Goal: Task Accomplishment & Management: Manage account settings

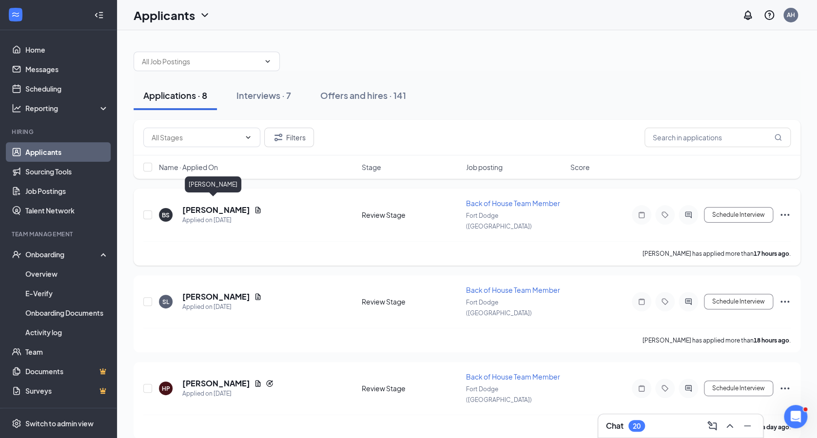
click at [201, 205] on h5 "[PERSON_NAME]" at bounding box center [216, 210] width 68 height 11
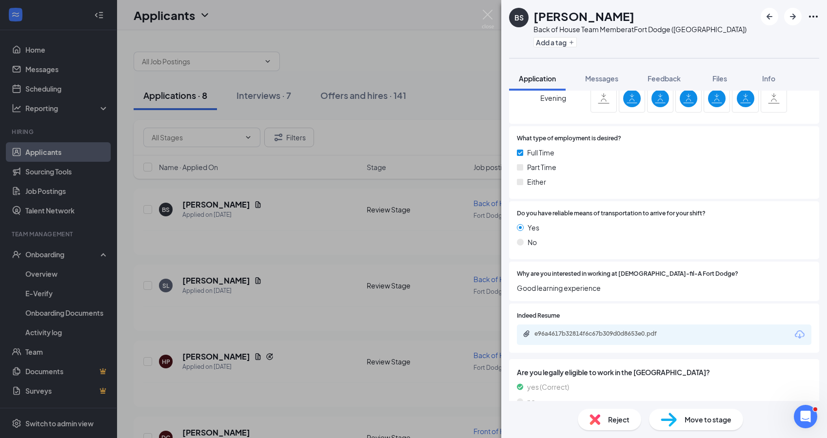
scroll to position [1946, 0]
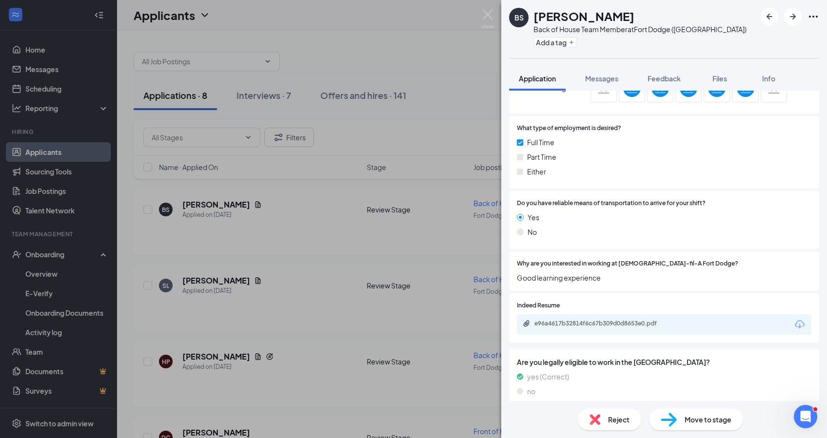
click at [610, 426] on div "Reject" at bounding box center [609, 419] width 63 height 21
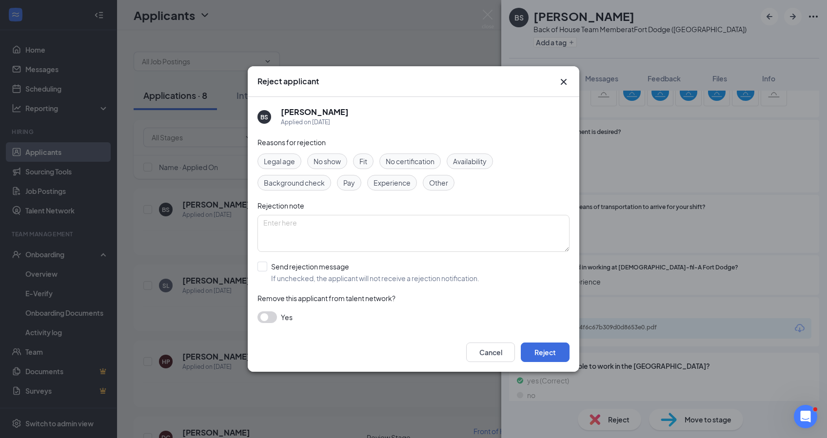
click at [248, 266] on div "BS [PERSON_NAME] Applied on [DATE] Reasons for rejection Legal age No show Fit …" at bounding box center [413, 215] width 331 height 236
click at [264, 268] on input "Send rejection message If unchecked, the applicant will not receive a rejection…" at bounding box center [368, 272] width 222 height 21
checkbox input "true"
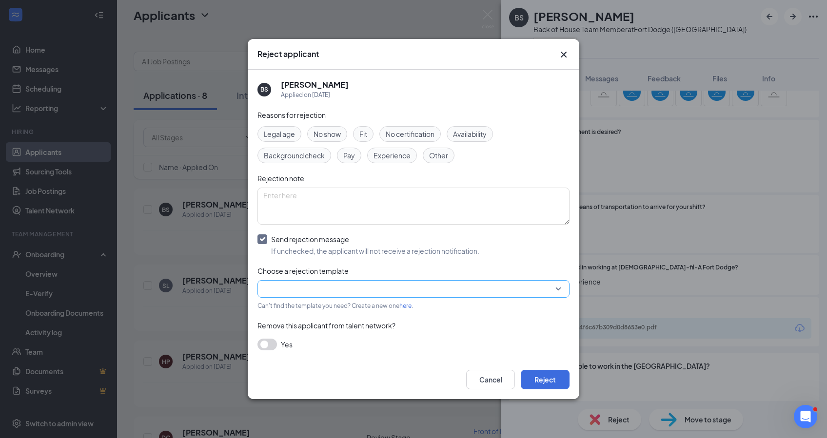
click at [521, 289] on input "search" at bounding box center [409, 289] width 293 height 17
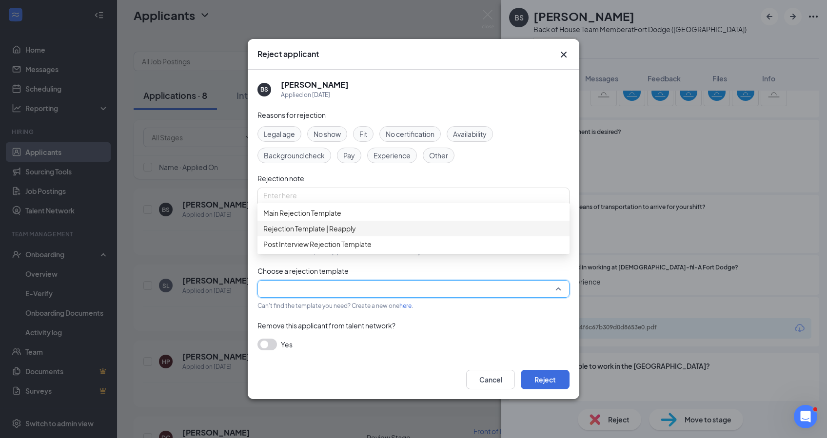
click at [479, 230] on div "Rejection Template | Reapply" at bounding box center [413, 229] width 312 height 16
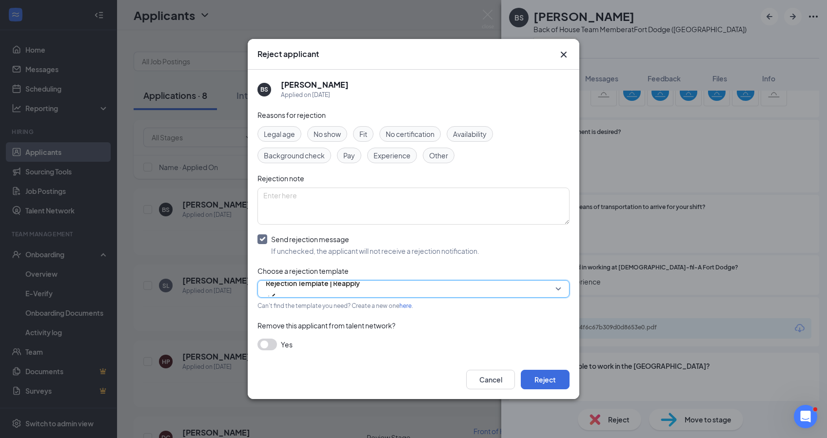
click at [360, 292] on span "Rejection Template | Reapply" at bounding box center [313, 289] width 94 height 26
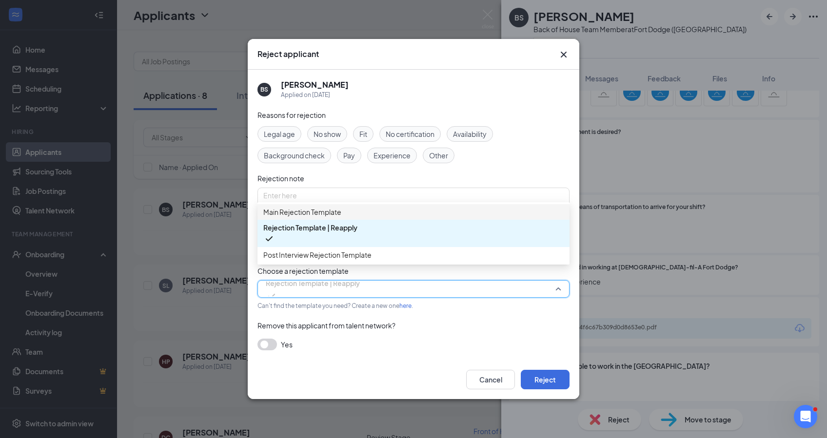
click at [438, 220] on div "Main Rejection Template" at bounding box center [413, 212] width 312 height 16
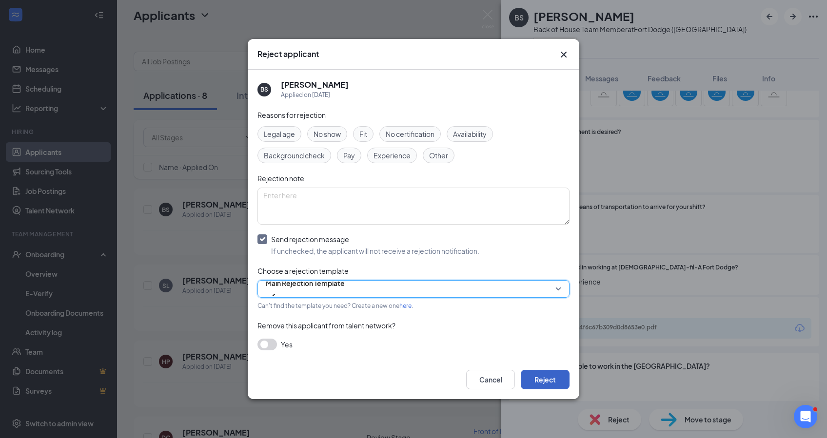
click at [536, 374] on button "Reject" at bounding box center [545, 379] width 49 height 19
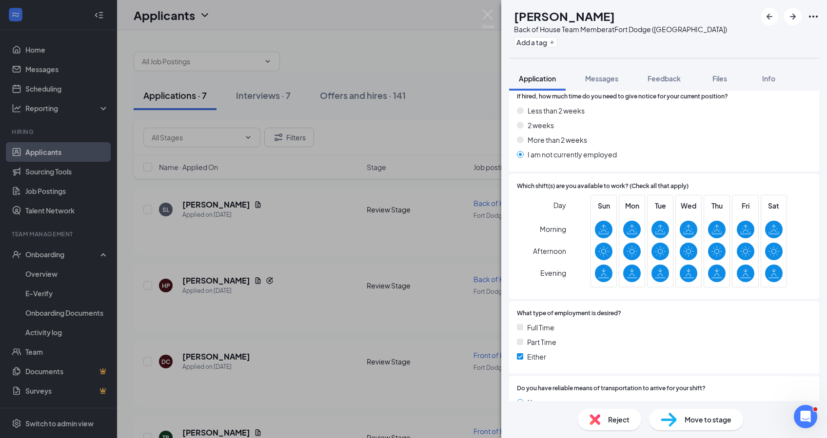
scroll to position [1830, 0]
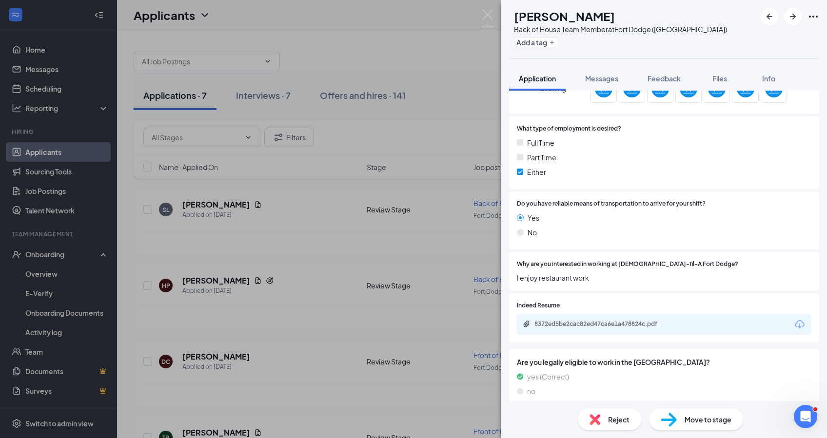
click at [591, 419] on img at bounding box center [594, 419] width 11 height 11
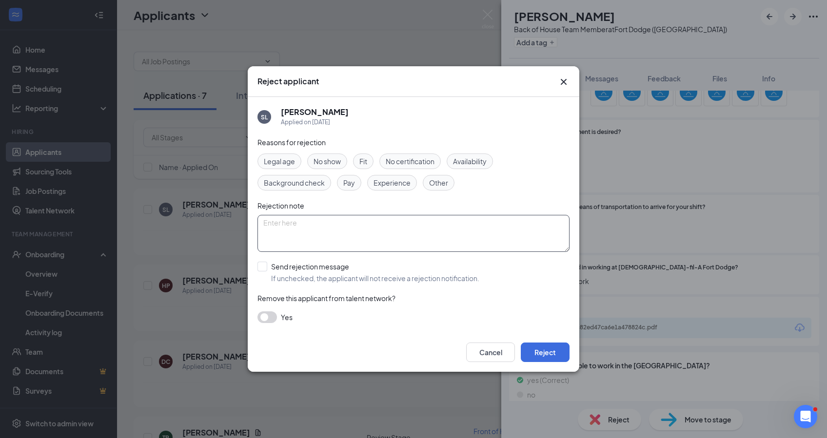
click at [386, 241] on textarea at bounding box center [413, 233] width 312 height 37
click at [325, 268] on input "Send rejection message If unchecked, the applicant will not receive a rejection…" at bounding box center [368, 272] width 222 height 21
checkbox input "true"
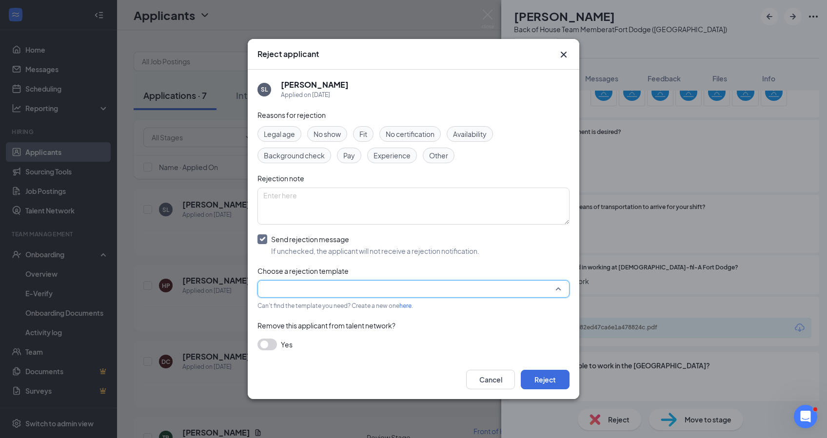
click at [331, 283] on input "search" at bounding box center [409, 289] width 293 height 17
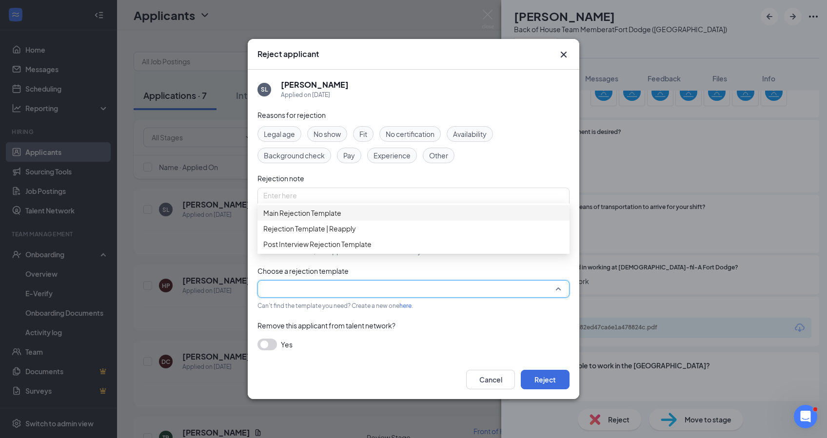
click at [326, 221] on div "Main Rejection Template" at bounding box center [413, 213] width 312 height 16
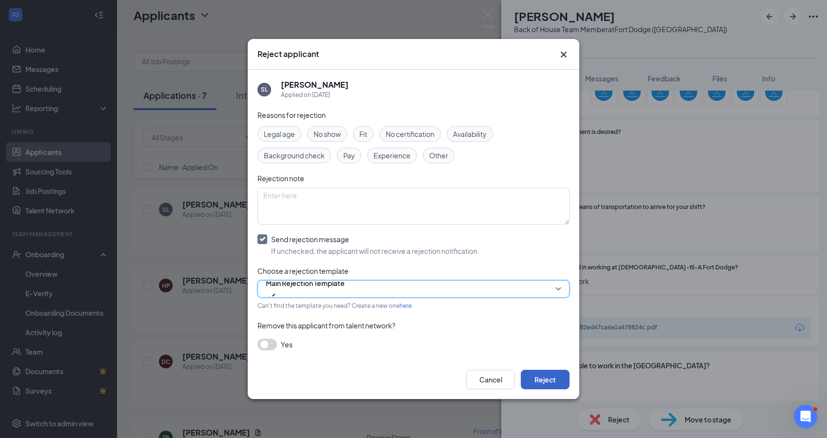
click at [554, 372] on button "Reject" at bounding box center [545, 379] width 49 height 19
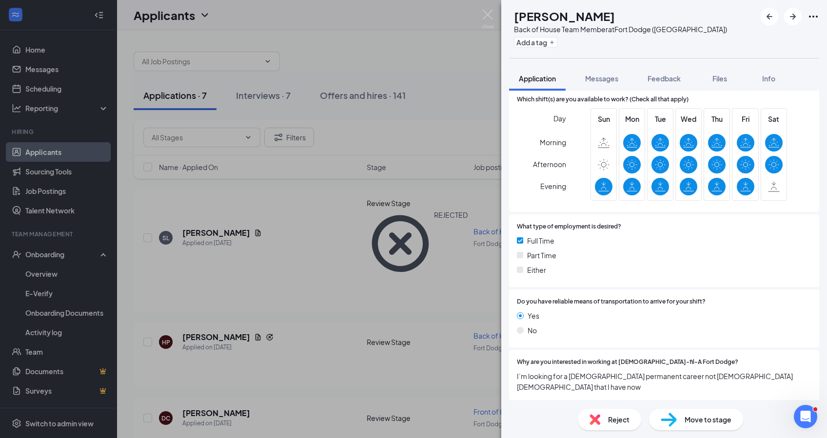
scroll to position [1546, 0]
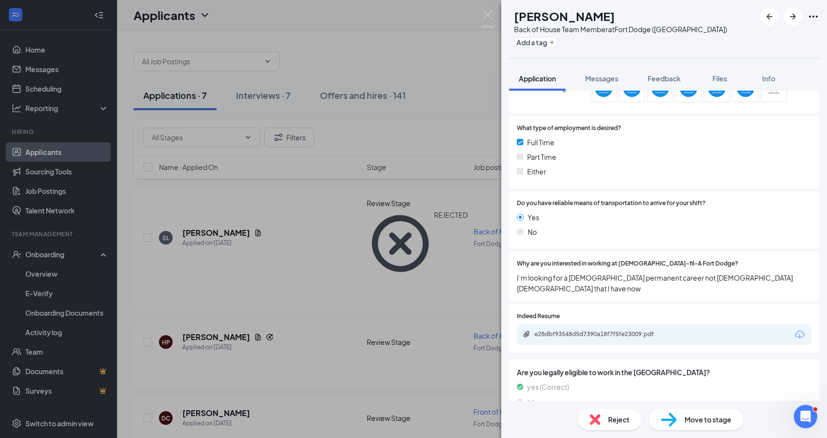
click at [628, 421] on span "Reject" at bounding box center [618, 419] width 21 height 11
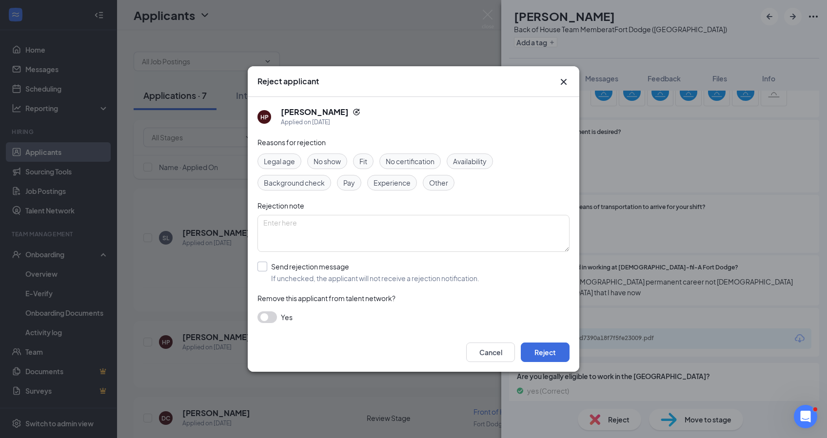
click at [275, 263] on input "Send rejection message If unchecked, the applicant will not receive a rejection…" at bounding box center [368, 272] width 222 height 21
checkbox input "true"
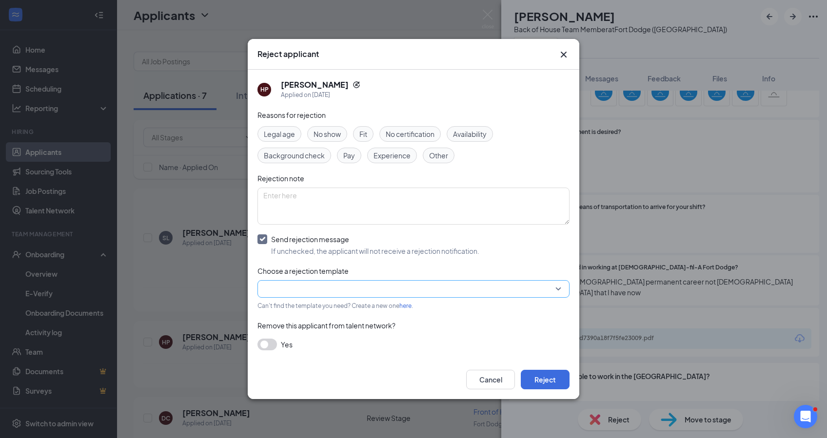
click at [316, 291] on input "search" at bounding box center [409, 289] width 293 height 17
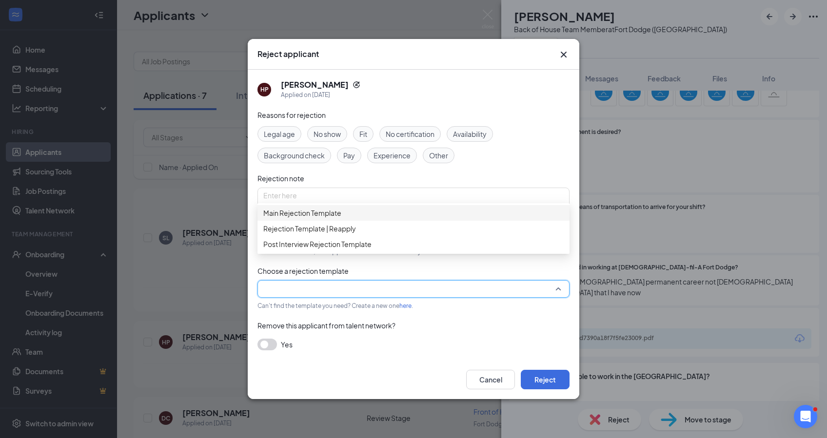
click at [329, 221] on div "Main Rejection Template" at bounding box center [413, 213] width 312 height 16
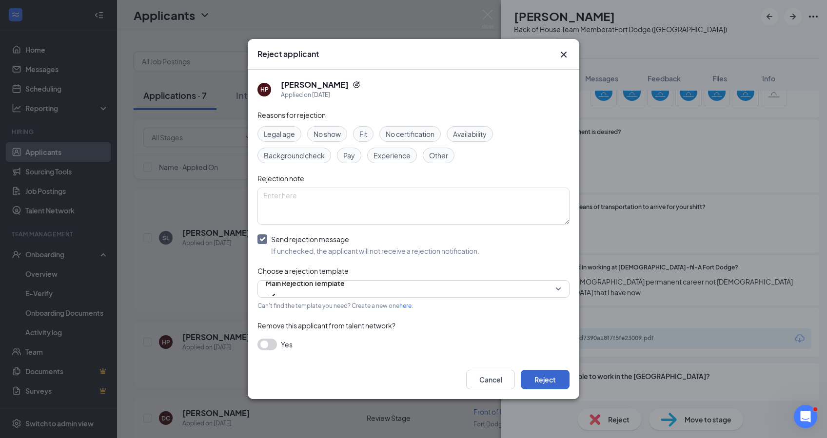
click at [542, 370] on div "Cancel Reject" at bounding box center [413, 379] width 331 height 39
click at [542, 370] on button "Reject" at bounding box center [545, 379] width 49 height 19
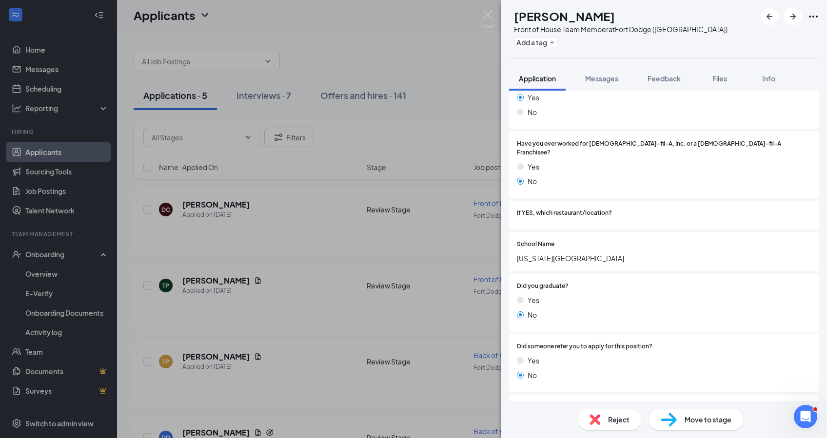
scroll to position [390, 0]
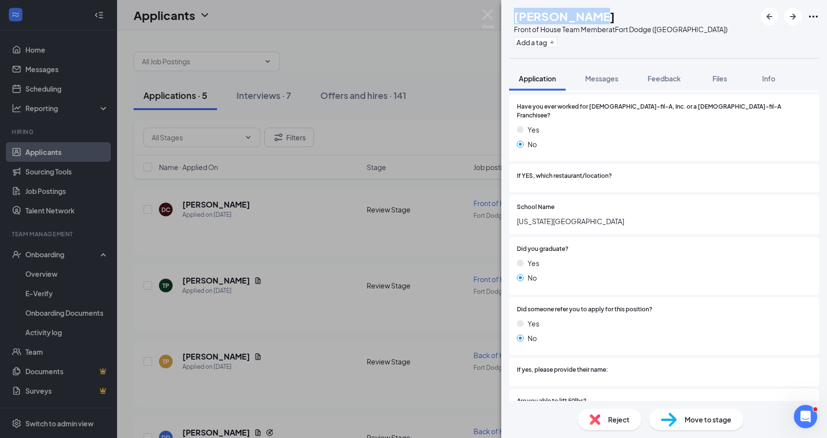
drag, startPoint x: 625, startPoint y: 12, endPoint x: 525, endPoint y: 2, distance: 100.8
click at [525, 2] on div "DC [PERSON_NAME] Front of House Team Member at [GEOGRAPHIC_DATA] ([GEOGRAPHIC_D…" at bounding box center [664, 29] width 326 height 58
copy div "[PERSON_NAME]"
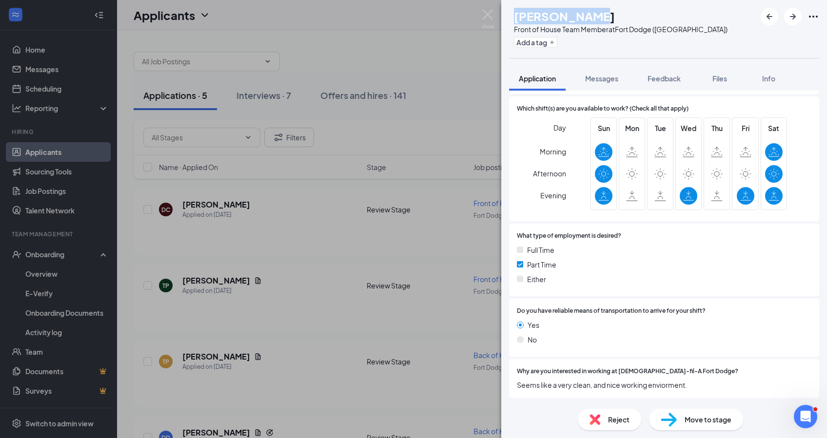
scroll to position [1918, 0]
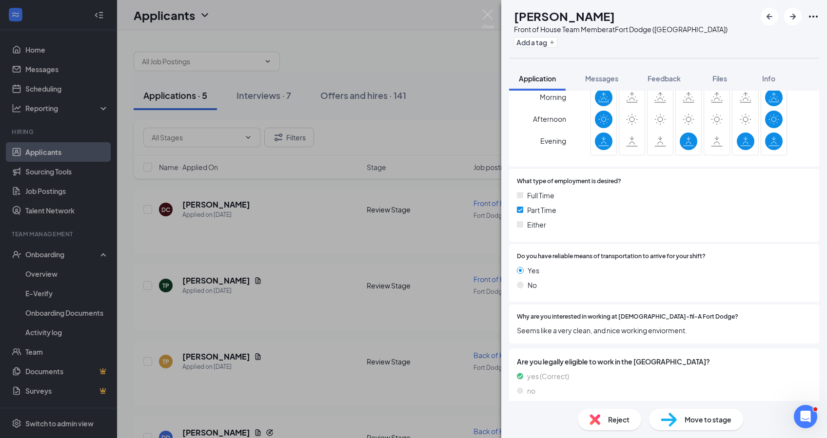
click at [686, 417] on span "Move to stage" at bounding box center [707, 419] width 47 height 11
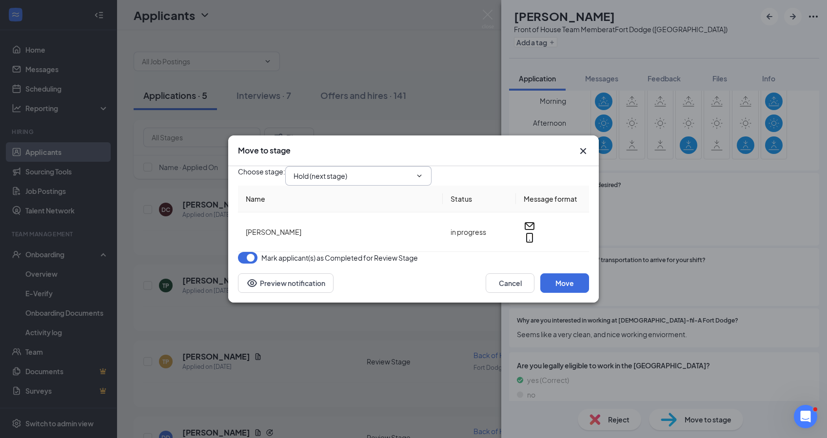
click at [375, 173] on input "Hold (next stage)" at bounding box center [352, 176] width 118 height 11
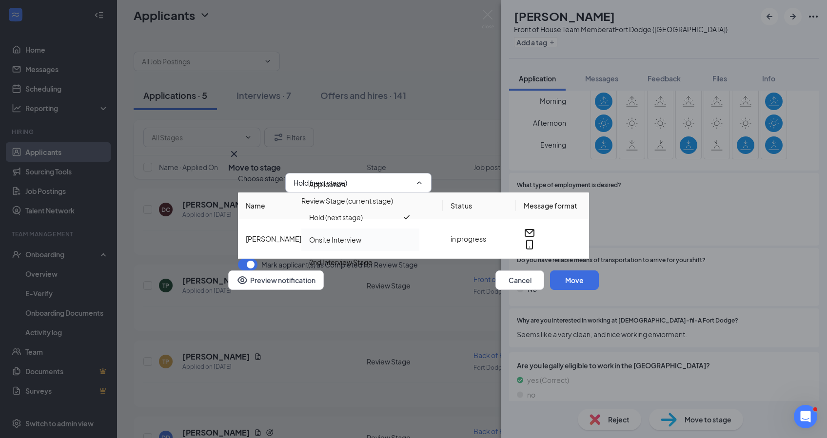
click at [359, 234] on div "Onsite Interview" at bounding box center [335, 239] width 52 height 11
type input "Onsite Interview"
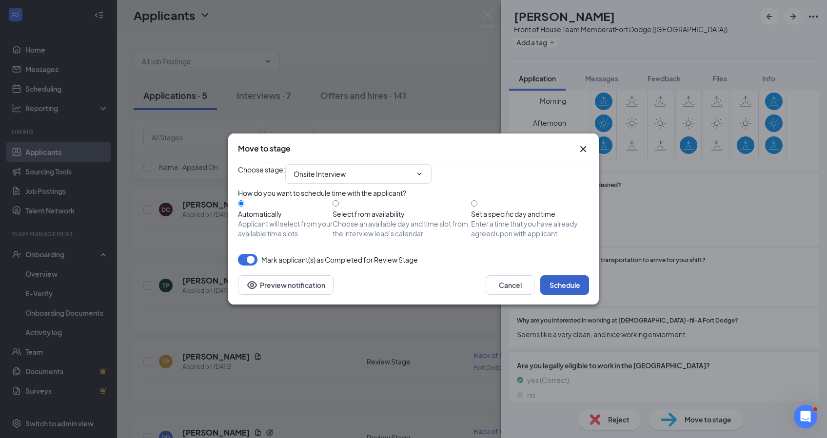
click at [576, 295] on button "Schedule" at bounding box center [564, 284] width 49 height 19
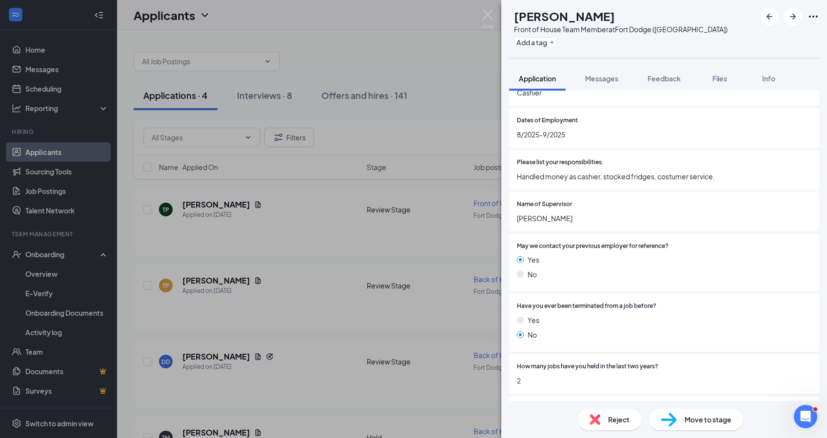
scroll to position [975, 0]
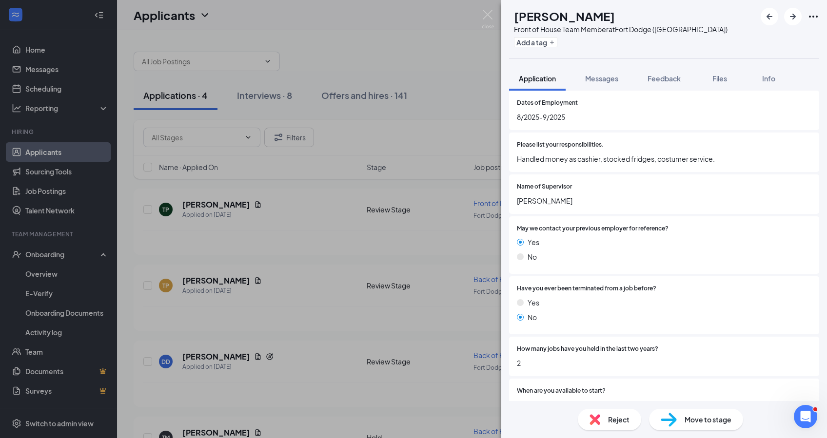
drag, startPoint x: 571, startPoint y: 183, endPoint x: 515, endPoint y: 180, distance: 56.6
click at [515, 180] on div "Name of Supervisor [PERSON_NAME]" at bounding box center [664, 193] width 310 height 39
copy span "[PERSON_NAME]"
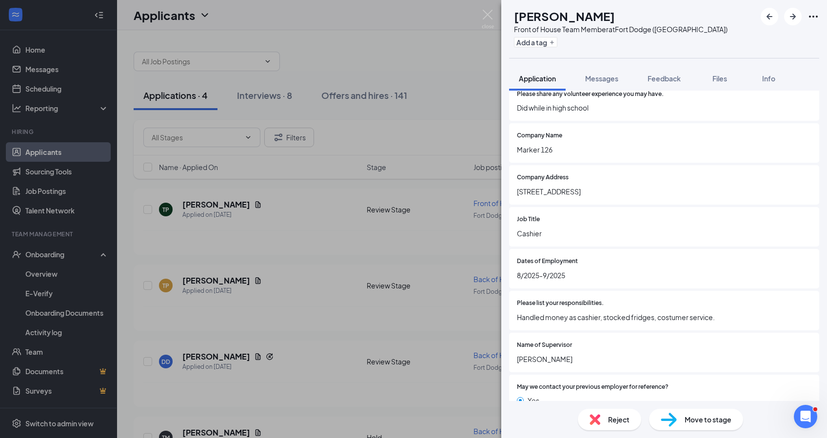
scroll to position [901, 0]
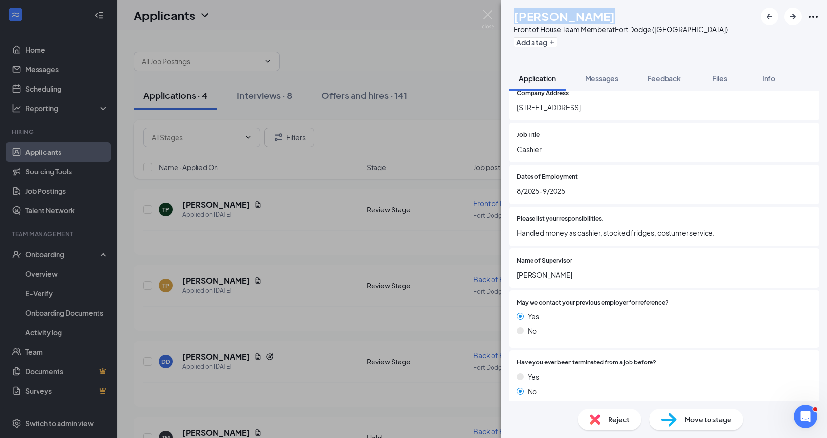
drag, startPoint x: 616, startPoint y: 18, endPoint x: 535, endPoint y: 33, distance: 82.4
click at [531, 23] on div "TP [PERSON_NAME] Front of House Team Member at [GEOGRAPHIC_DATA] ([GEOGRAPHIC_D…" at bounding box center [618, 29] width 218 height 42
copy h1 "[PERSON_NAME]"
click at [621, 414] on span "Reject" at bounding box center [618, 419] width 21 height 11
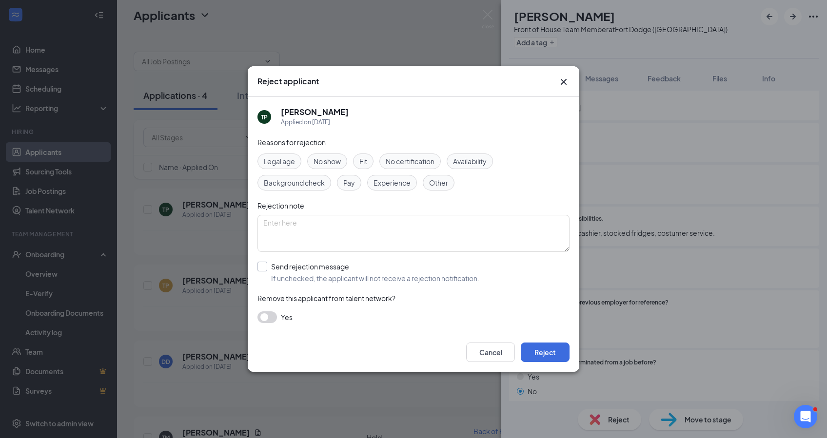
click at [263, 269] on input "Send rejection message If unchecked, the applicant will not receive a rejection…" at bounding box center [368, 272] width 222 height 21
checkbox input "true"
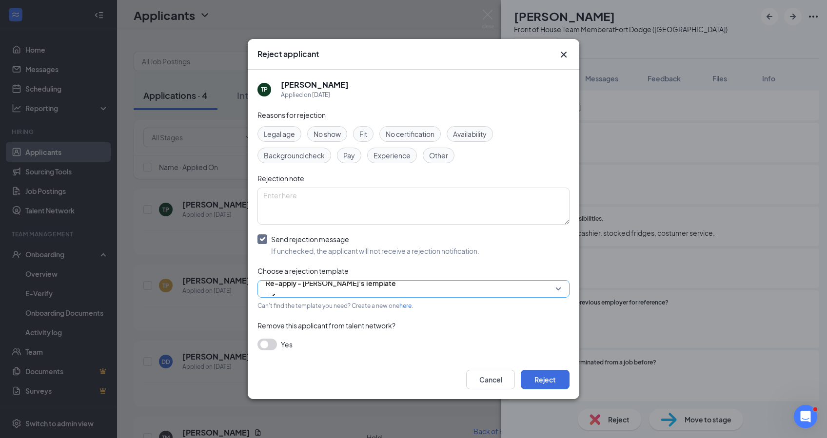
click at [301, 290] on span "Re-apply - [PERSON_NAME]'s Template" at bounding box center [331, 283] width 130 height 15
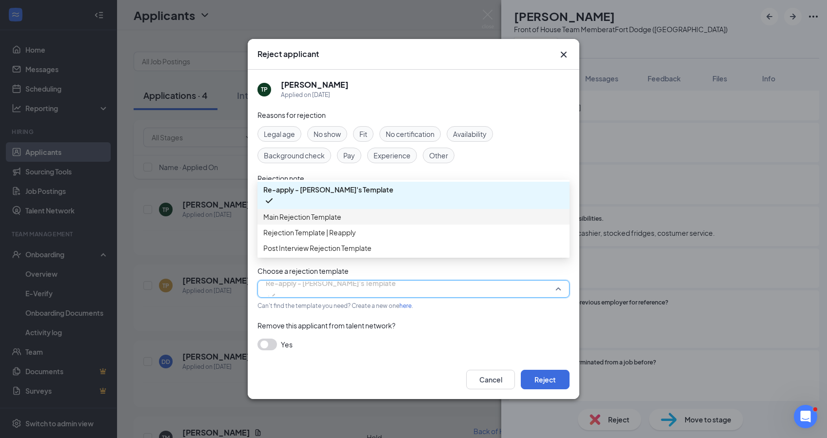
click at [299, 225] on div "Main Rejection Template" at bounding box center [413, 217] width 312 height 16
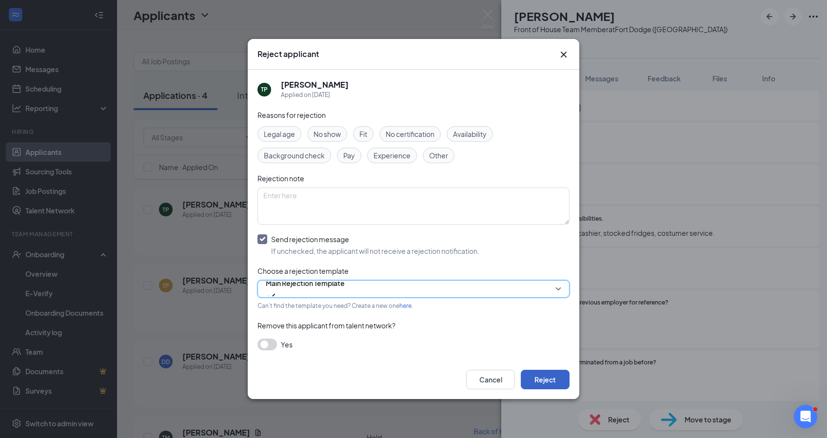
click at [558, 383] on button "Reject" at bounding box center [545, 379] width 49 height 19
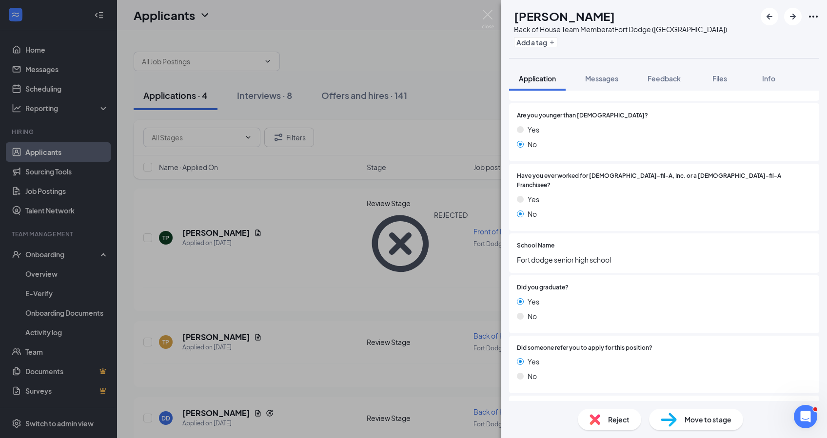
scroll to position [390, 0]
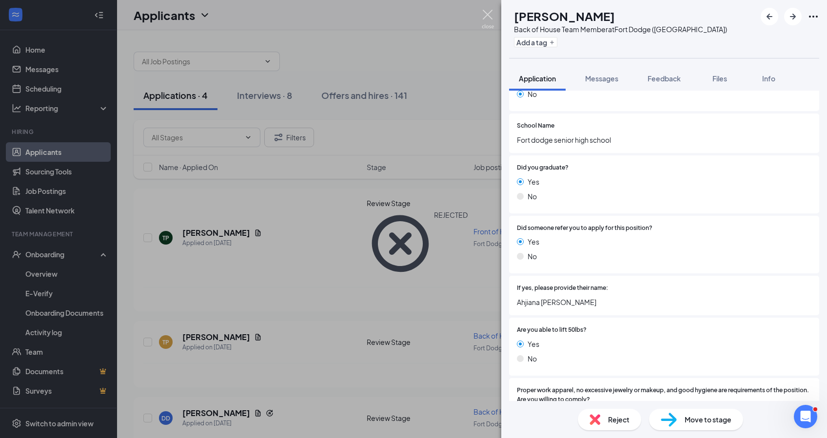
click at [494, 11] on img at bounding box center [488, 19] width 12 height 19
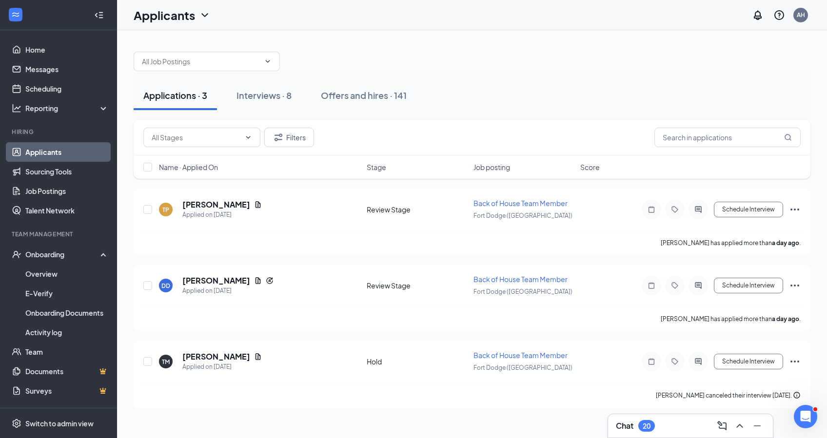
click at [665, 431] on div "Chat 20" at bounding box center [690, 426] width 149 height 16
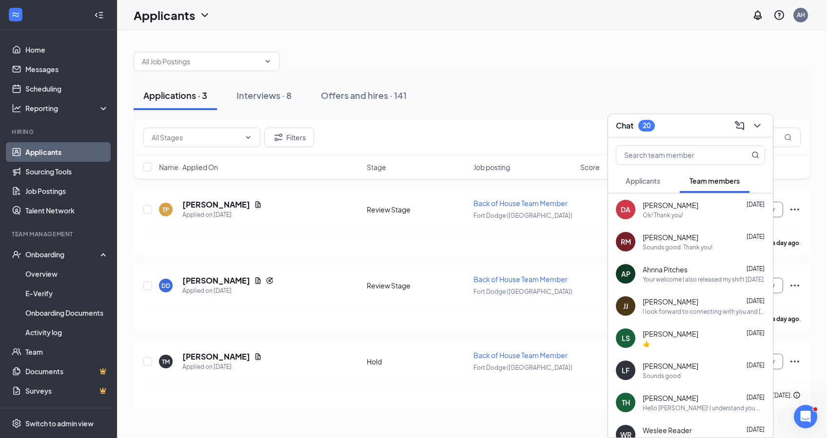
click at [640, 180] on span "Applicants" at bounding box center [642, 180] width 35 height 9
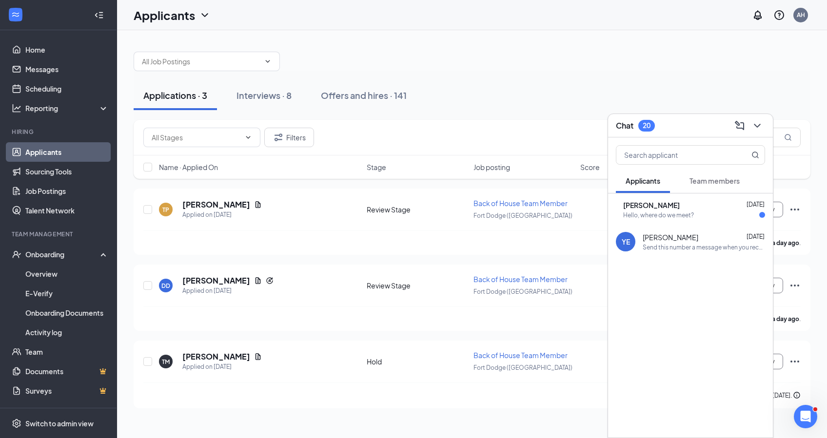
click at [694, 215] on div "Hello, where do we meet?" at bounding box center [658, 215] width 71 height 8
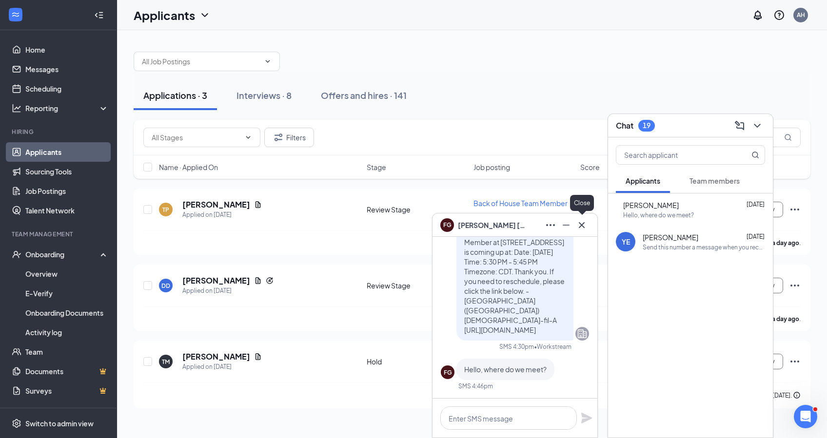
click at [582, 223] on icon "Cross" at bounding box center [582, 225] width 12 height 12
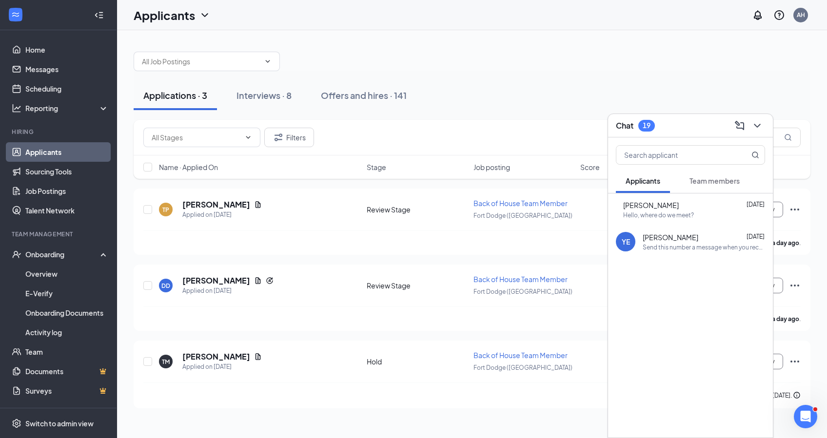
click at [764, 128] on div at bounding box center [756, 126] width 18 height 16
click at [757, 125] on icon "ChevronDown" at bounding box center [757, 126] width 12 height 12
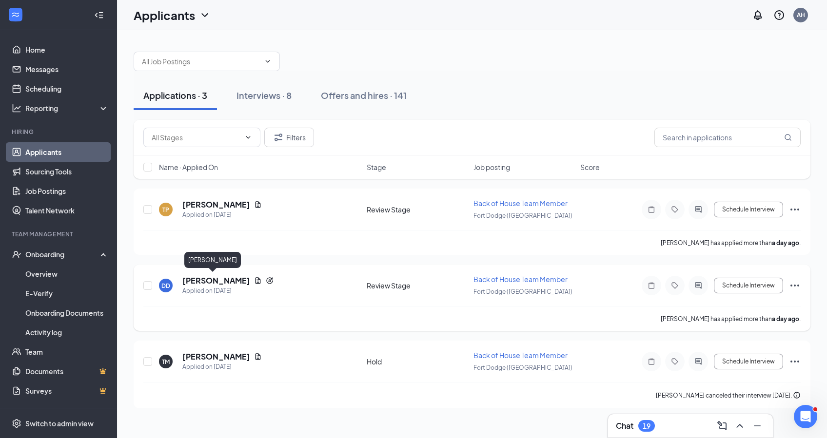
click at [204, 279] on h5 "[PERSON_NAME]" at bounding box center [216, 280] width 68 height 11
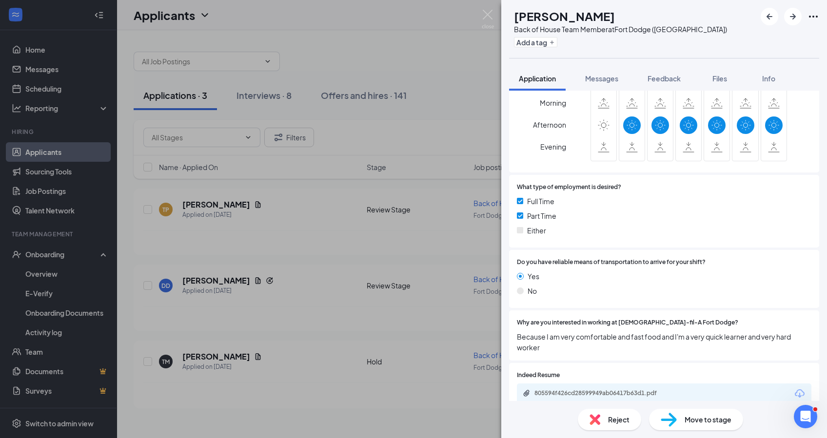
scroll to position [2144, 0]
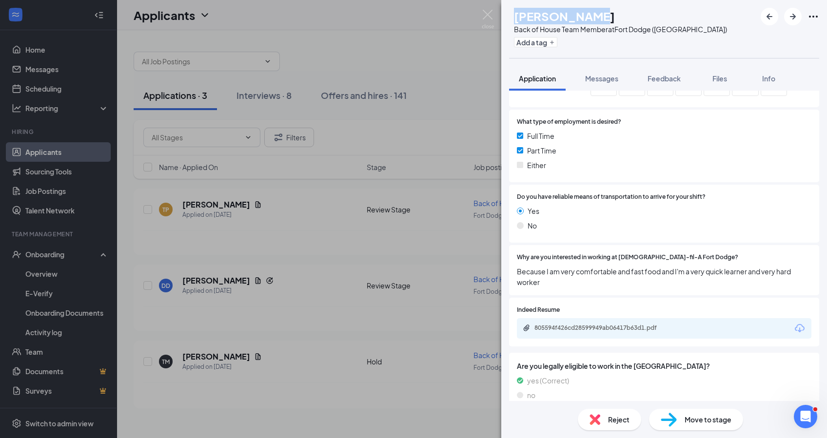
drag, startPoint x: 597, startPoint y: 12, endPoint x: 529, endPoint y: 7, distance: 68.4
click at [515, 10] on div "DD [PERSON_NAME] Back of House Team Member at [GEOGRAPHIC_DATA] ([GEOGRAPHIC_DA…" at bounding box center [618, 29] width 218 height 42
copy div "DD [PERSON_NAME]"
click at [628, 419] on span "Reject" at bounding box center [618, 419] width 21 height 11
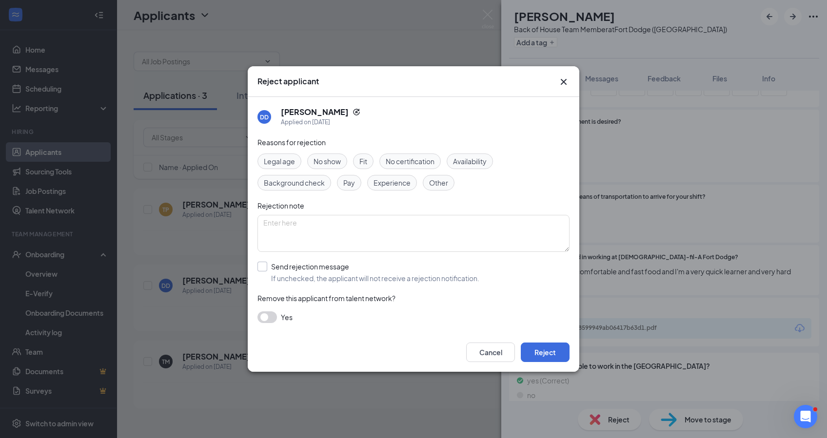
click at [288, 264] on input "Send rejection message If unchecked, the applicant will not receive a rejection…" at bounding box center [368, 272] width 222 height 21
checkbox input "true"
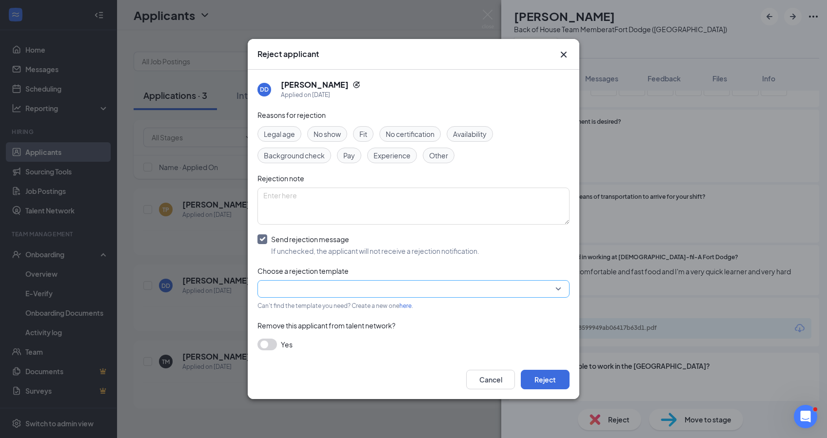
click at [290, 289] on input "search" at bounding box center [409, 289] width 293 height 17
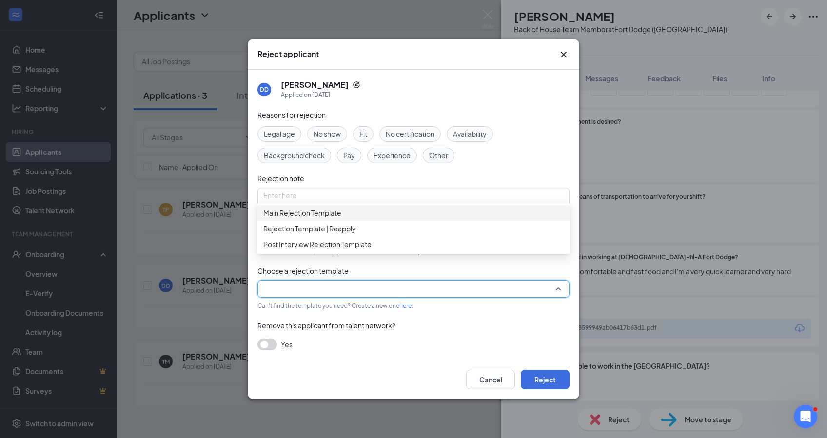
click at [316, 218] on span "Main Rejection Template" at bounding box center [302, 213] width 78 height 11
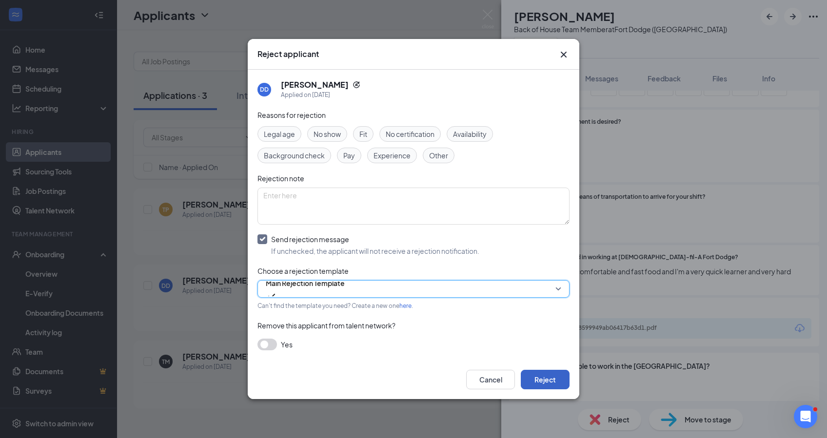
click at [546, 376] on button "Reject" at bounding box center [545, 379] width 49 height 19
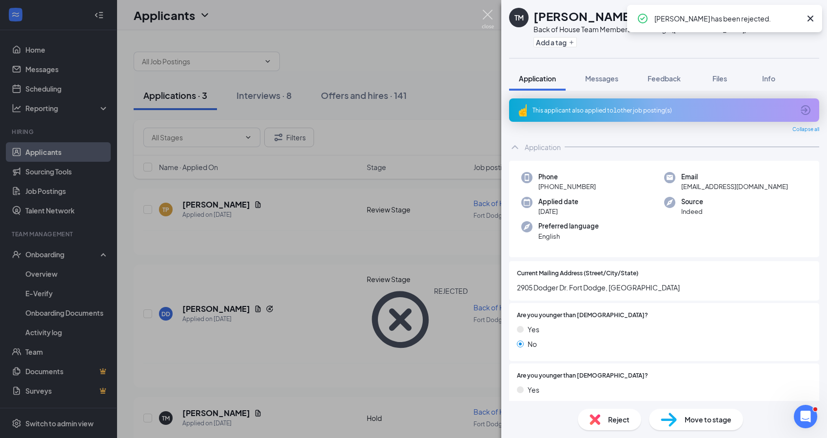
click at [490, 18] on img at bounding box center [488, 19] width 12 height 19
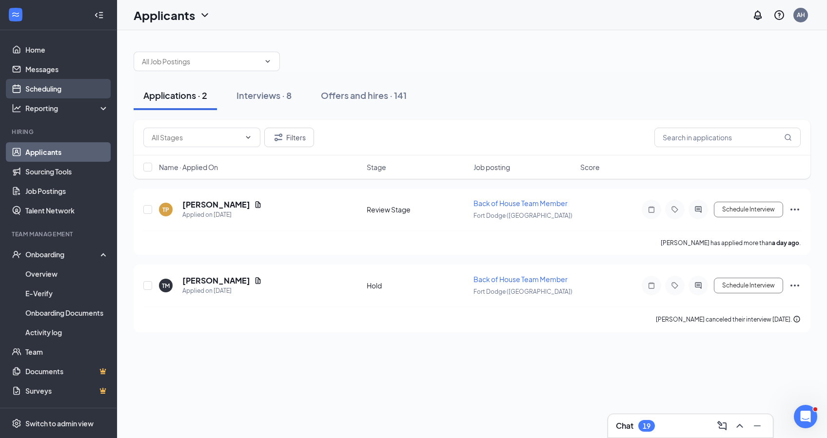
click at [41, 94] on link "Scheduling" at bounding box center [66, 88] width 83 height 19
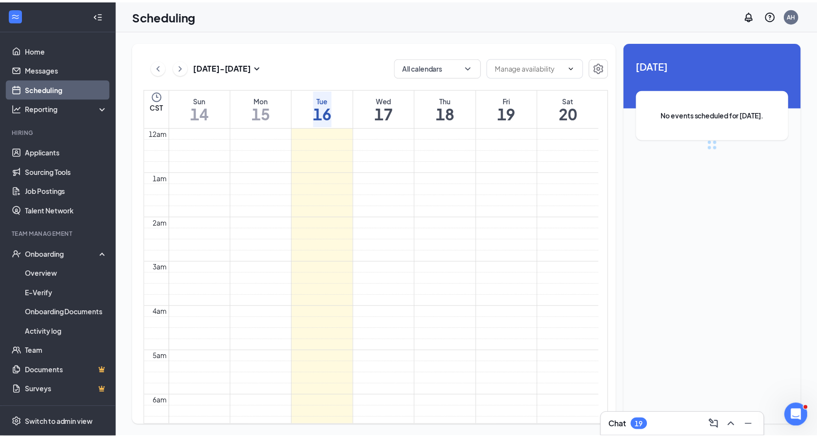
scroll to position [479, 0]
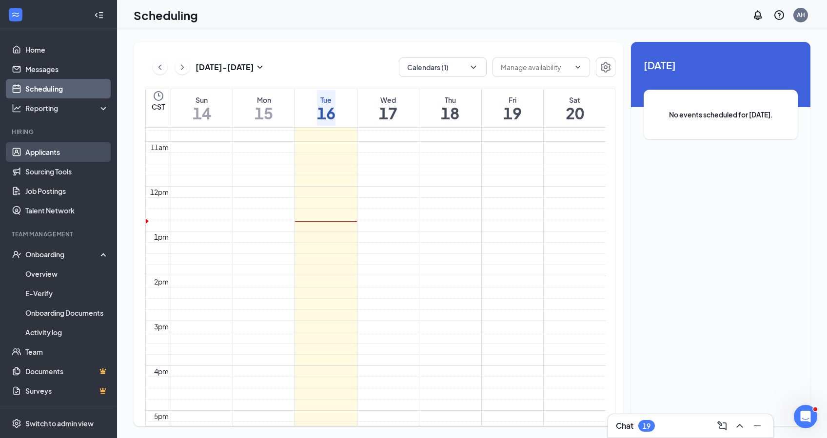
click at [48, 159] on link "Applicants" at bounding box center [66, 151] width 83 height 19
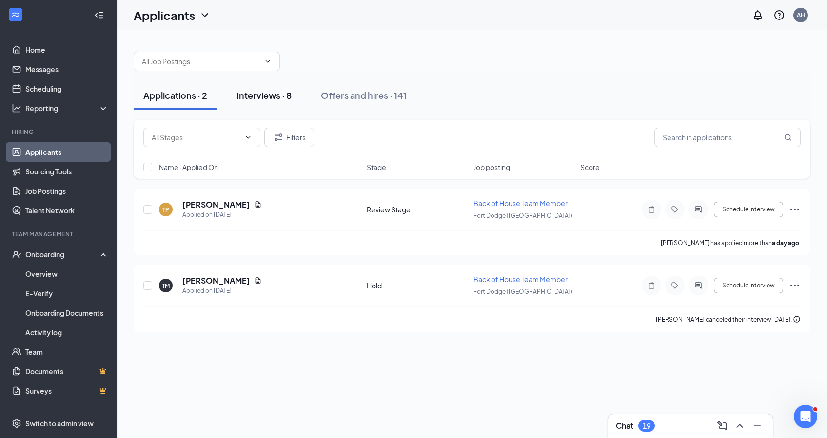
click at [257, 93] on div "Interviews · 8" at bounding box center [263, 95] width 55 height 12
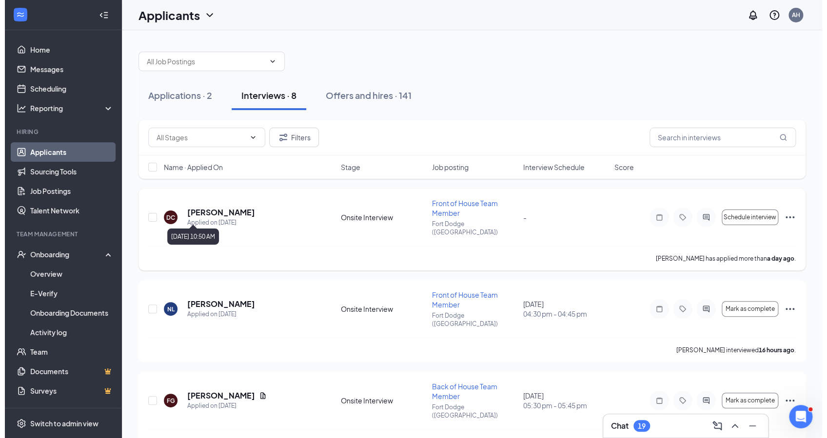
scroll to position [65, 0]
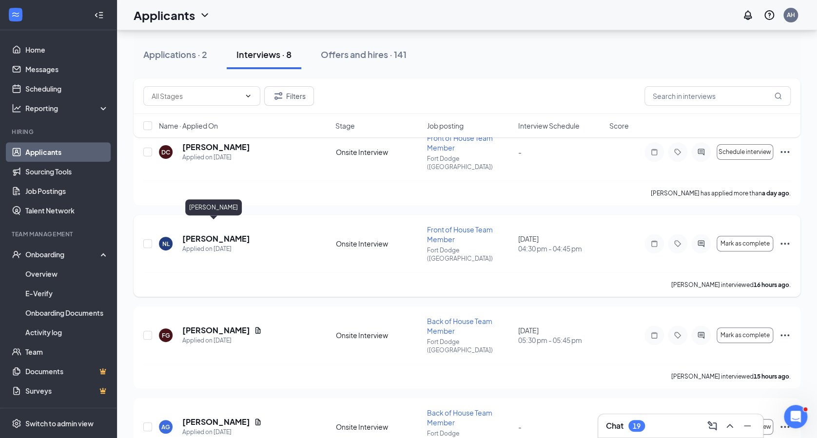
click at [225, 233] on h5 "[PERSON_NAME]" at bounding box center [216, 238] width 68 height 11
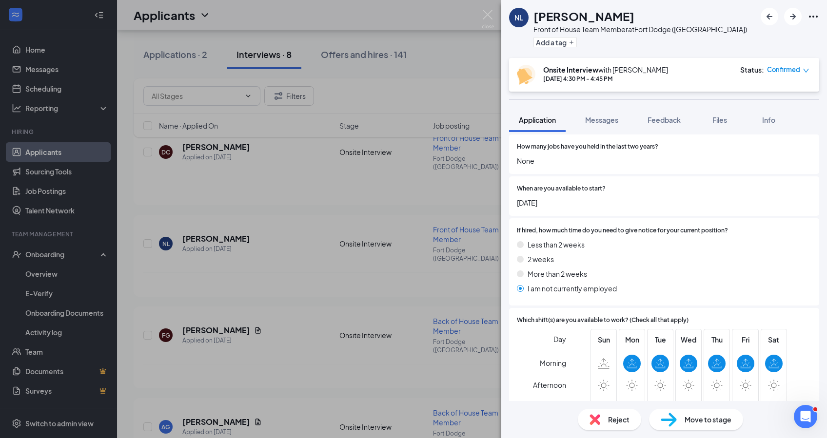
scroll to position [1819, 0]
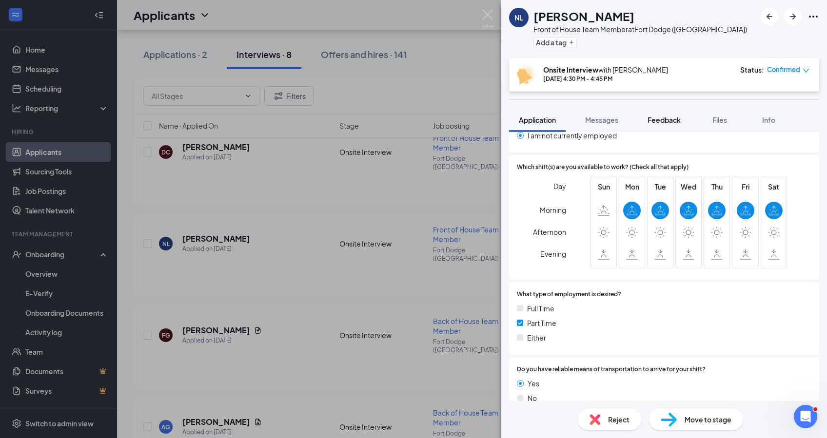
click at [671, 118] on span "Feedback" at bounding box center [663, 120] width 33 height 9
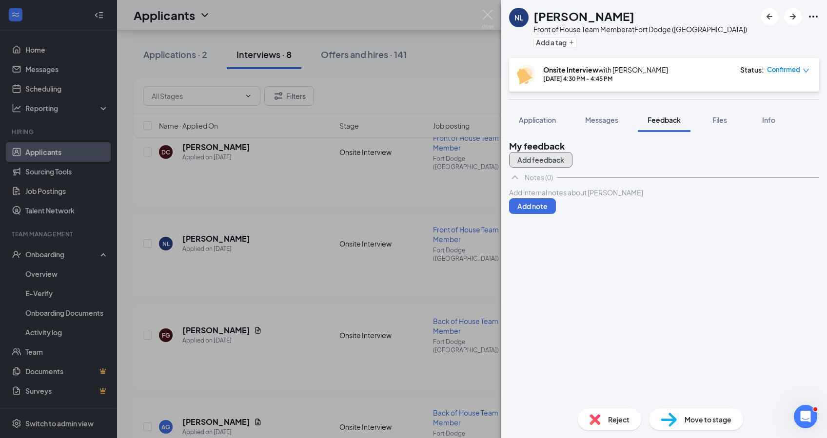
click at [572, 158] on button "Add feedback" at bounding box center [540, 160] width 63 height 16
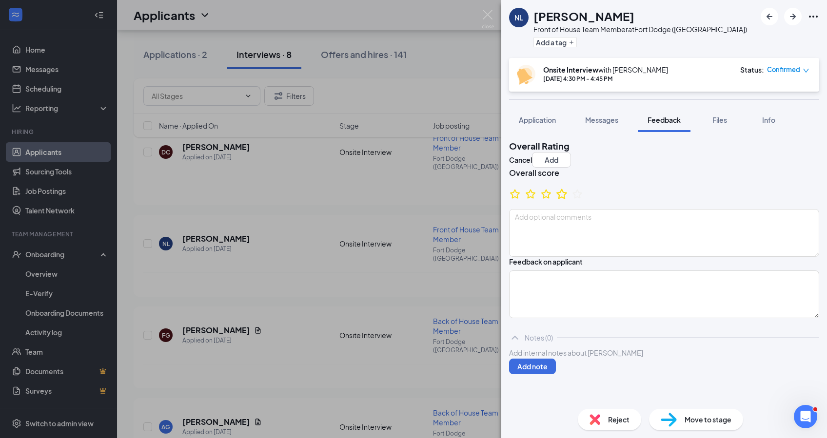
click at [568, 200] on icon "StarBorder" at bounding box center [561, 194] width 13 height 13
click at [561, 238] on textarea at bounding box center [664, 233] width 310 height 48
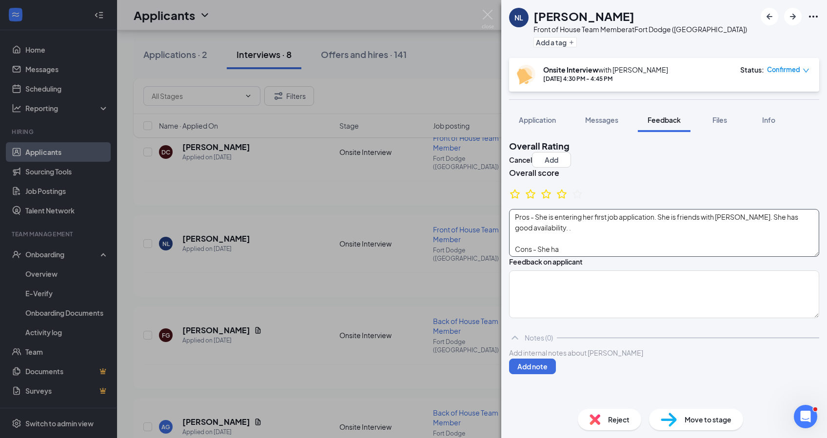
drag, startPoint x: 594, startPoint y: 250, endPoint x: 592, endPoint y: 255, distance: 5.9
click at [593, 253] on textarea "Pros - She is entering her first job application. She is friends with [PERSON_N…" at bounding box center [664, 233] width 310 height 48
click at [592, 255] on textarea "Pros - She is entering her first job application. She is friends with [PERSON_N…" at bounding box center [664, 233] width 310 height 48
type textarea "Pros - She is entering her first job application. She is friends with [PERSON_N…"
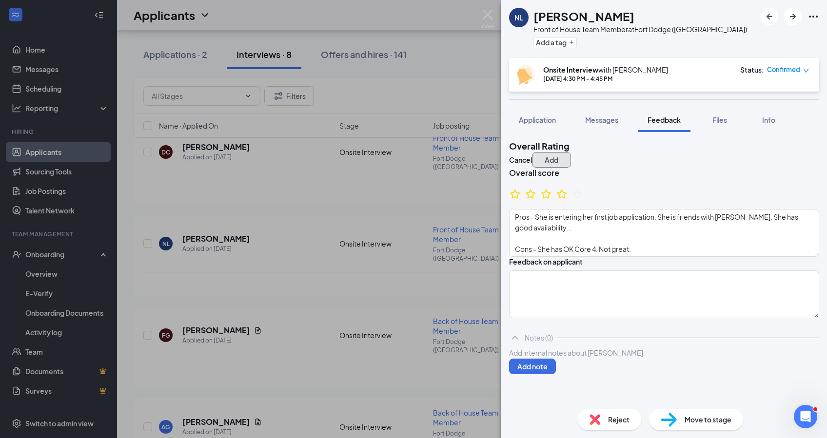
click at [571, 152] on button "Add" at bounding box center [551, 160] width 39 height 16
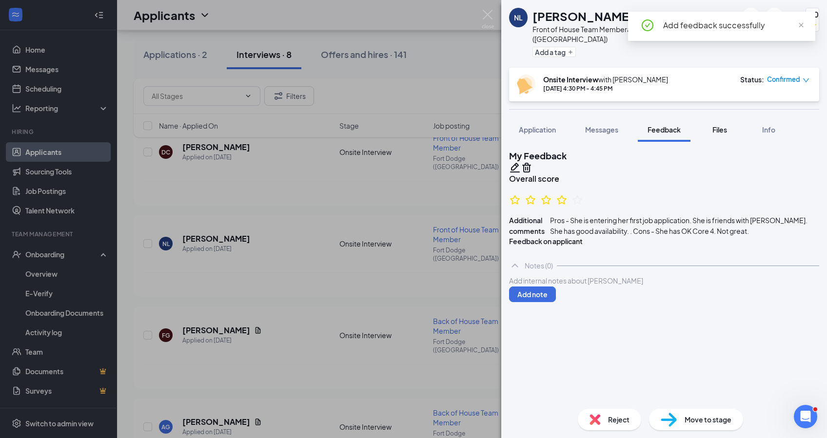
click at [714, 125] on div "Files" at bounding box center [719, 130] width 19 height 10
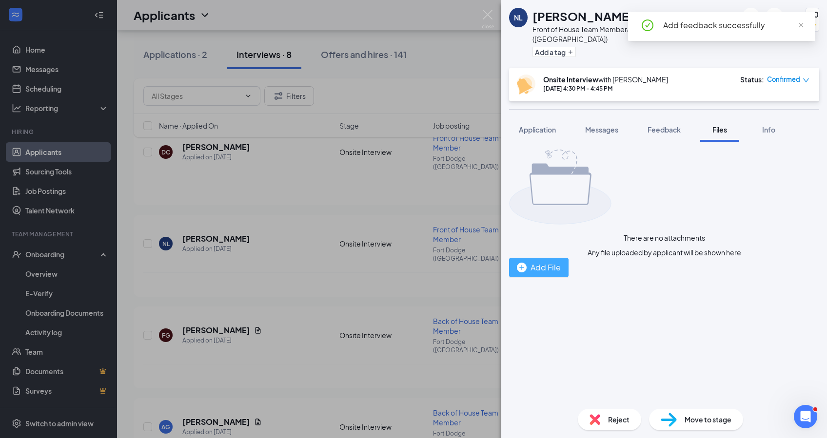
click at [560, 261] on div "Add File" at bounding box center [539, 267] width 44 height 12
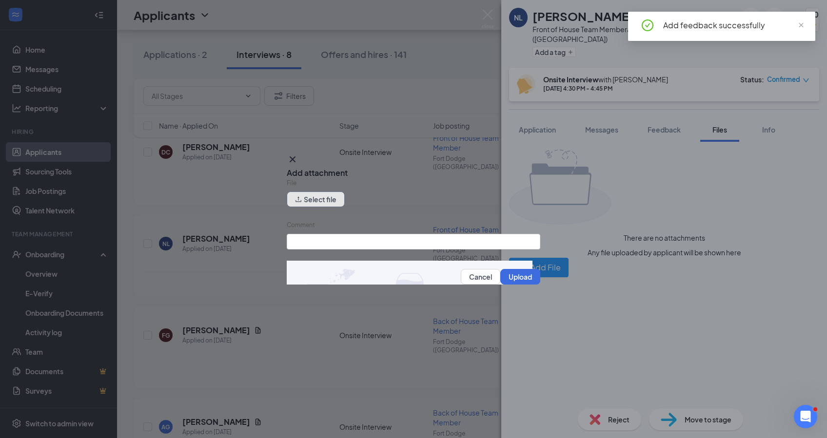
click at [318, 200] on button "Select file" at bounding box center [316, 200] width 58 height 16
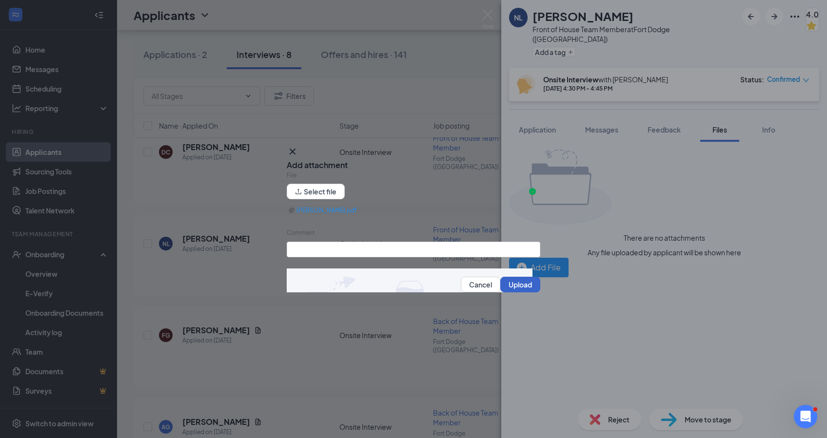
click at [515, 284] on button "Upload" at bounding box center [520, 285] width 40 height 16
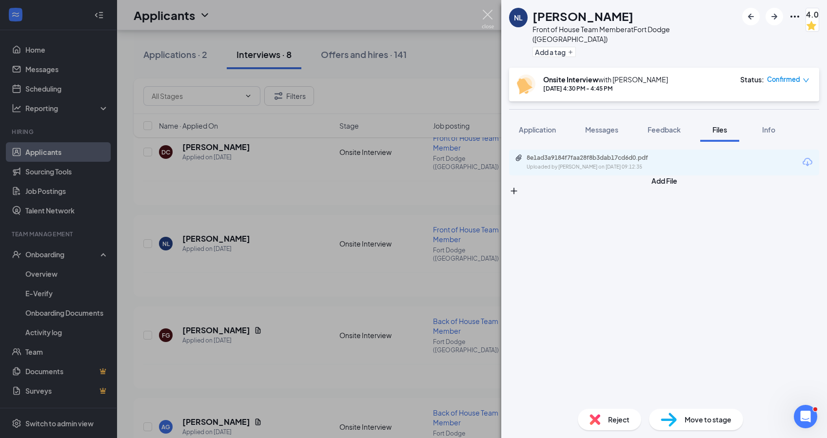
click at [483, 16] on img at bounding box center [488, 19] width 12 height 19
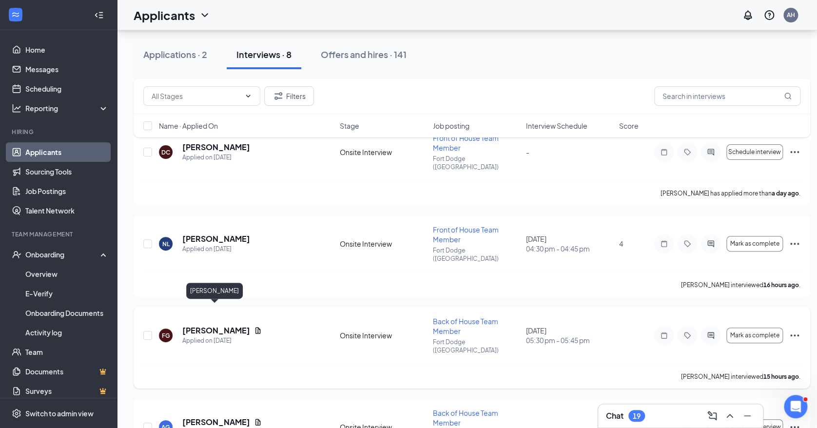
click at [198, 325] on h5 "[PERSON_NAME]" at bounding box center [216, 330] width 68 height 11
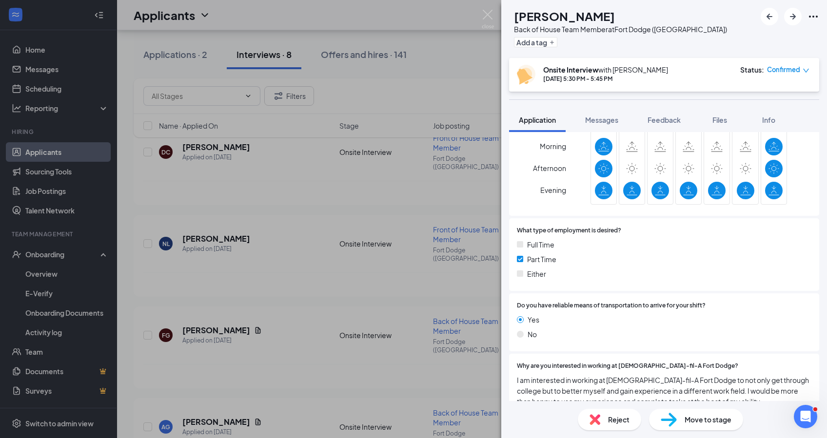
scroll to position [1592, 0]
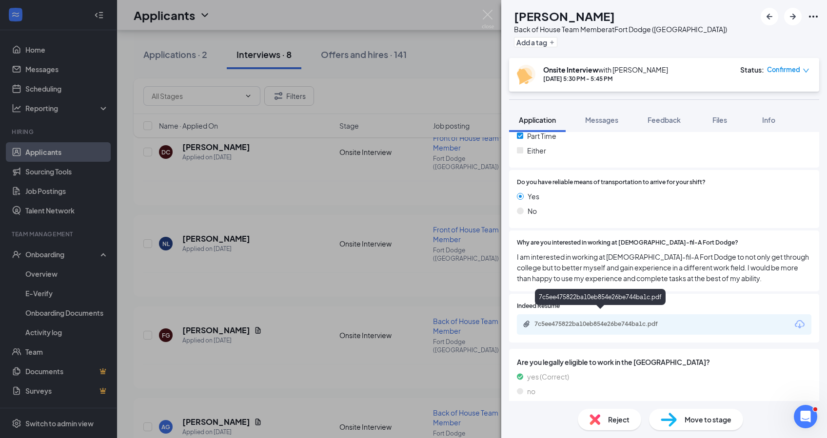
click at [612, 320] on div "7c5ee475822ba10eb854e26be744ba1c.pdf" at bounding box center [602, 324] width 136 height 8
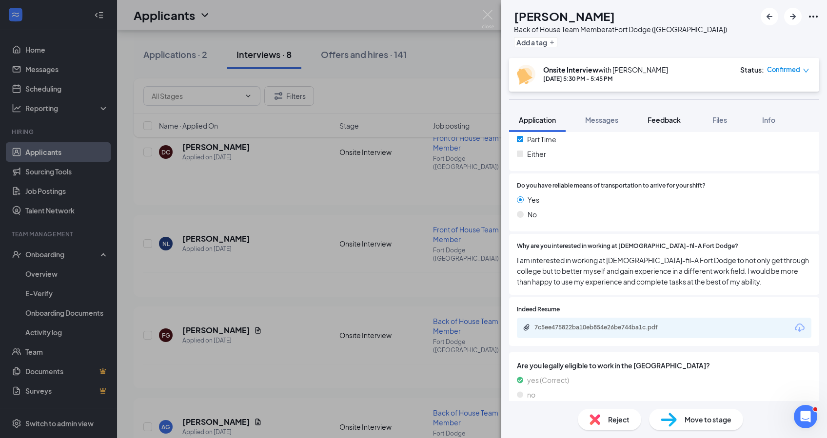
click at [684, 119] on button "Feedback" at bounding box center [663, 120] width 53 height 24
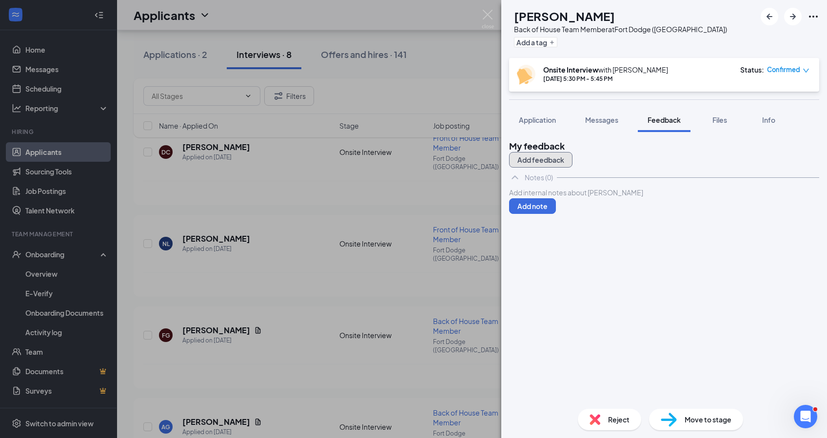
click at [572, 160] on button "Add feedback" at bounding box center [540, 160] width 63 height 16
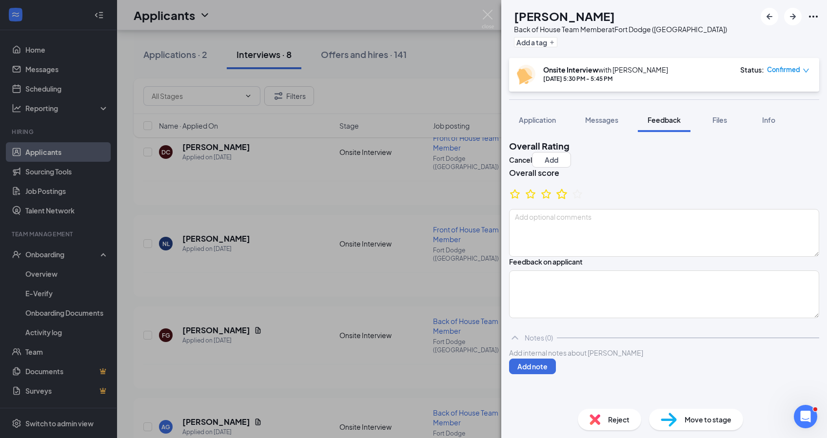
click at [567, 199] on icon "StarBorder" at bounding box center [561, 194] width 11 height 10
click at [570, 227] on textarea at bounding box center [664, 233] width 310 height 48
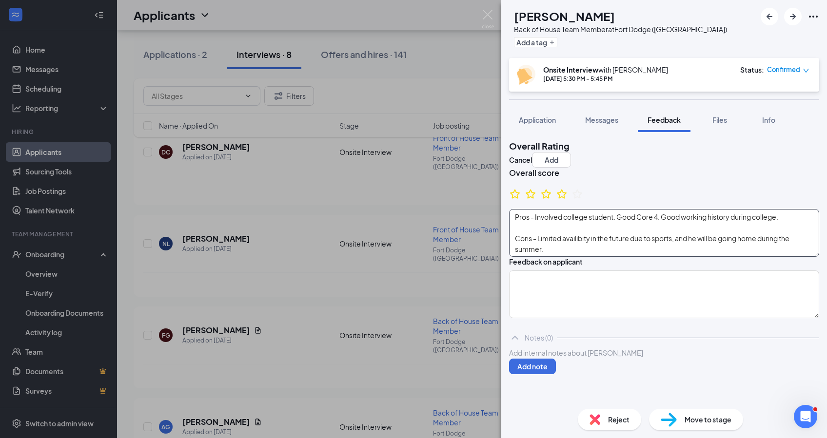
click at [559, 252] on textarea "Pros - Involved college student. Good Core 4. Good working history during colle…" at bounding box center [664, 233] width 310 height 48
type textarea "Pros - Involved college student. Good Core 4. Good working history during colle…"
click at [571, 156] on button "Add" at bounding box center [551, 160] width 39 height 16
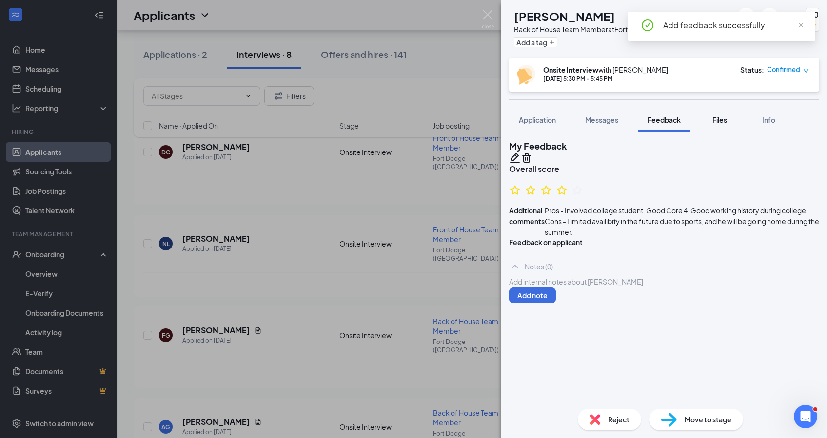
click at [716, 116] on span "Files" at bounding box center [719, 120] width 15 height 9
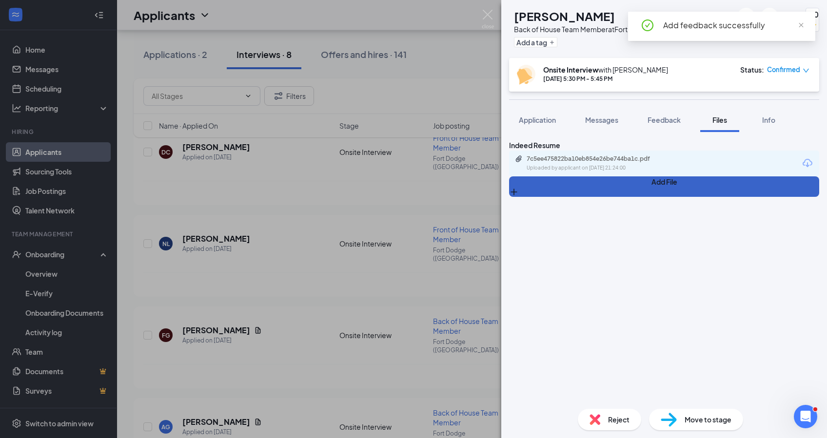
click at [541, 197] on button "Add File" at bounding box center [664, 186] width 310 height 20
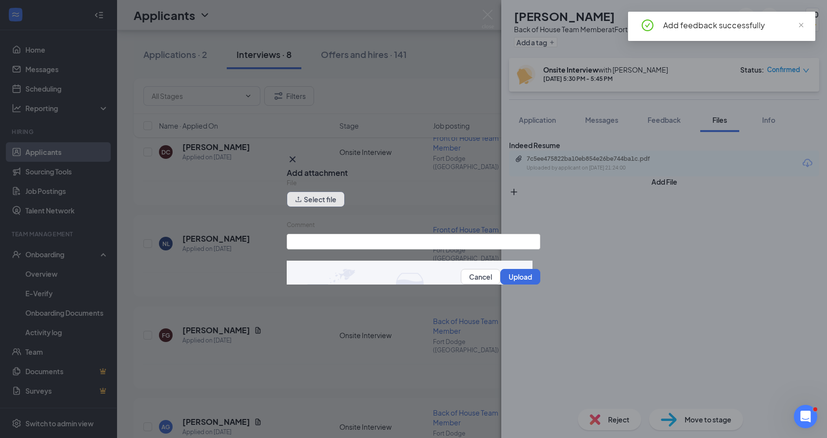
click at [322, 195] on button "Select file" at bounding box center [316, 200] width 58 height 16
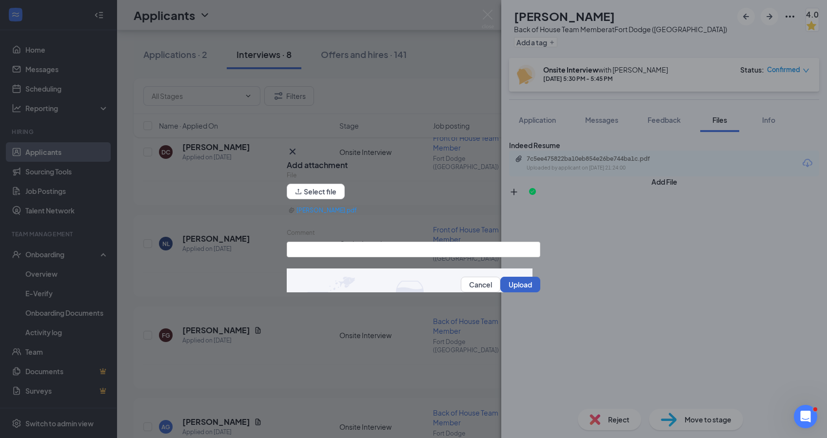
click at [502, 284] on button "Upload" at bounding box center [520, 285] width 40 height 16
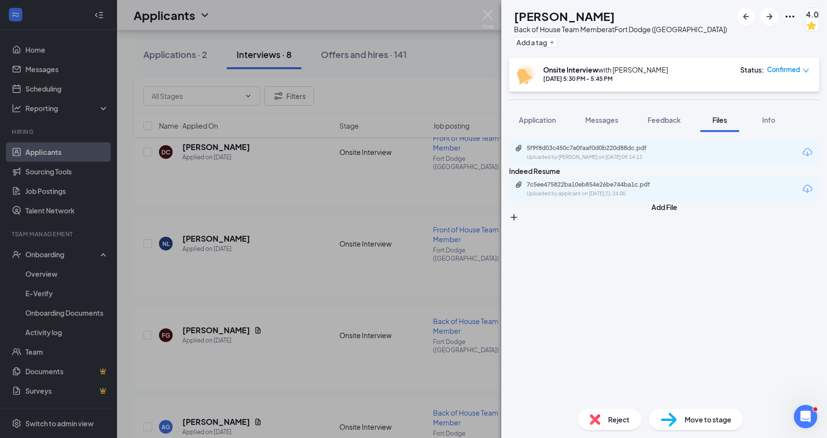
click at [606, 419] on div "Reject" at bounding box center [609, 419] width 63 height 21
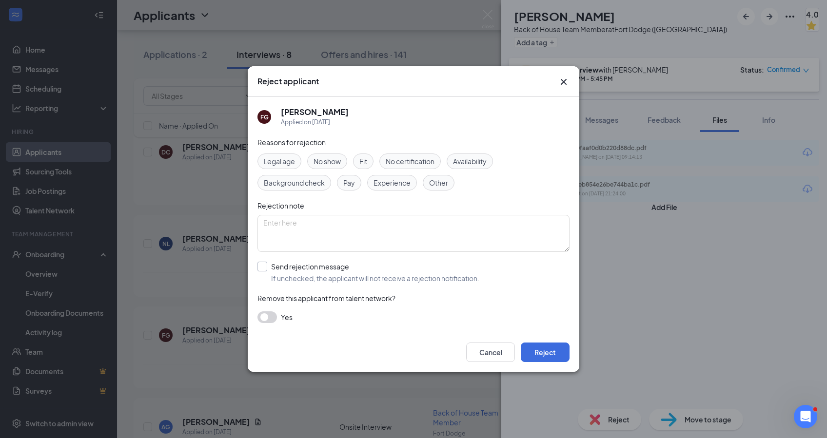
click at [267, 265] on input "Send rejection message If unchecked, the applicant will not receive a rejection…" at bounding box center [368, 272] width 222 height 21
checkbox input "true"
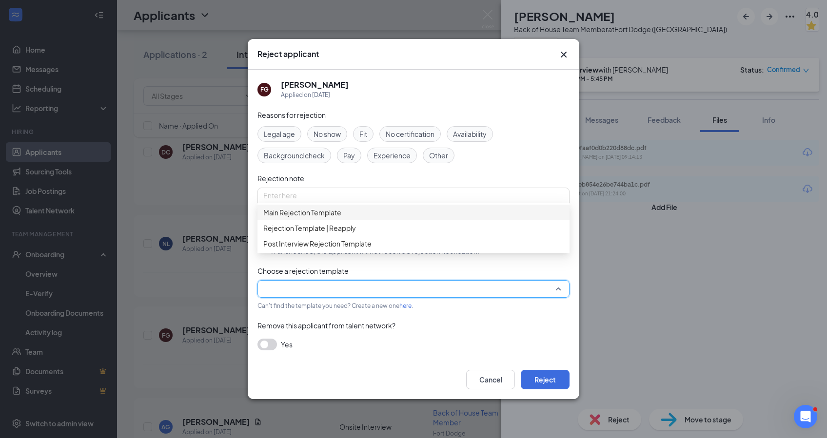
click at [300, 296] on input "search" at bounding box center [409, 289] width 293 height 17
click at [304, 220] on div "Main Rejection Template" at bounding box center [413, 213] width 312 height 16
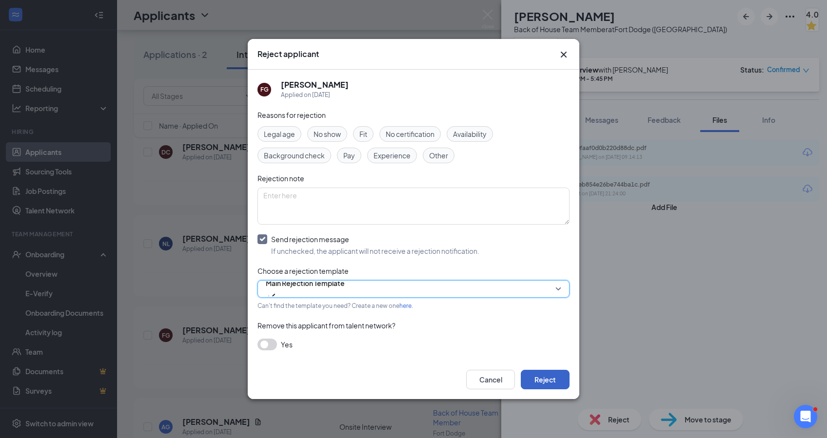
click at [548, 375] on button "Reject" at bounding box center [545, 379] width 49 height 19
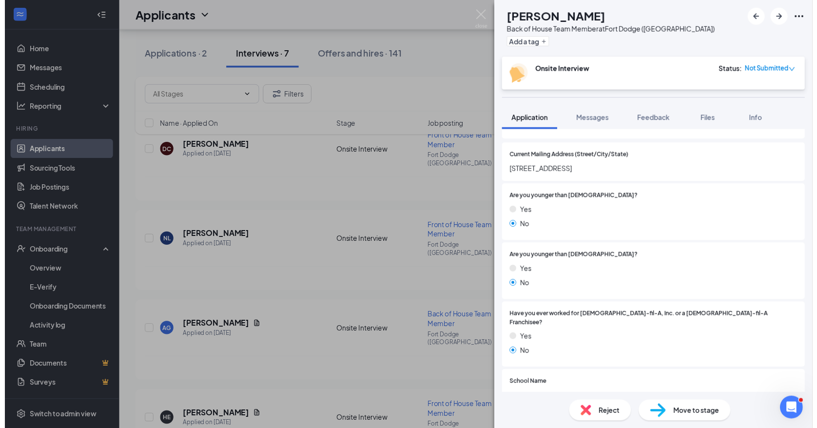
scroll to position [195, 0]
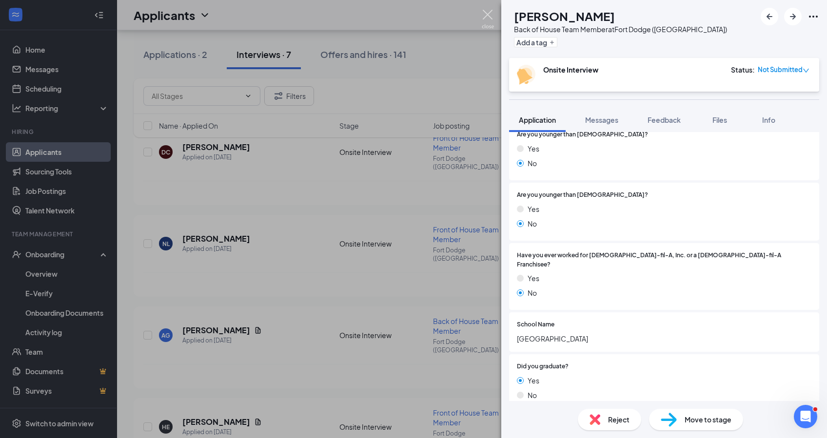
click at [482, 13] on img at bounding box center [488, 19] width 12 height 19
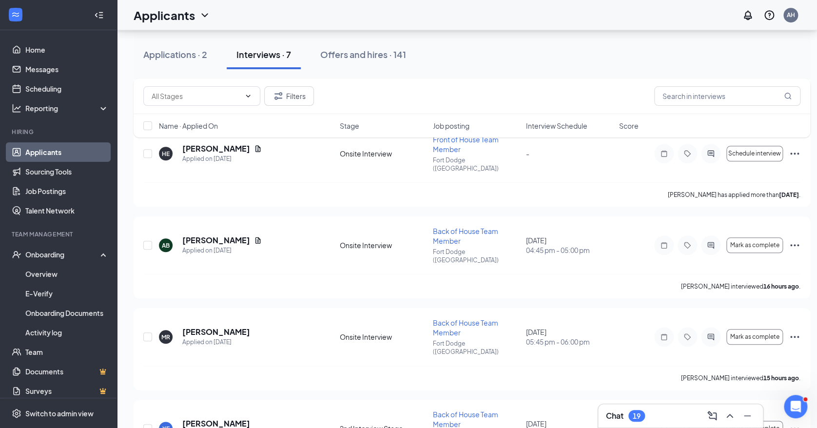
scroll to position [345, 0]
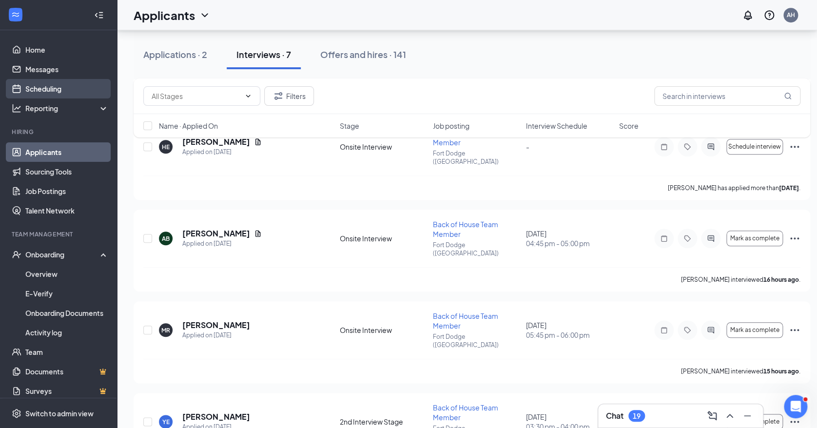
click at [52, 79] on link "Scheduling" at bounding box center [66, 88] width 83 height 19
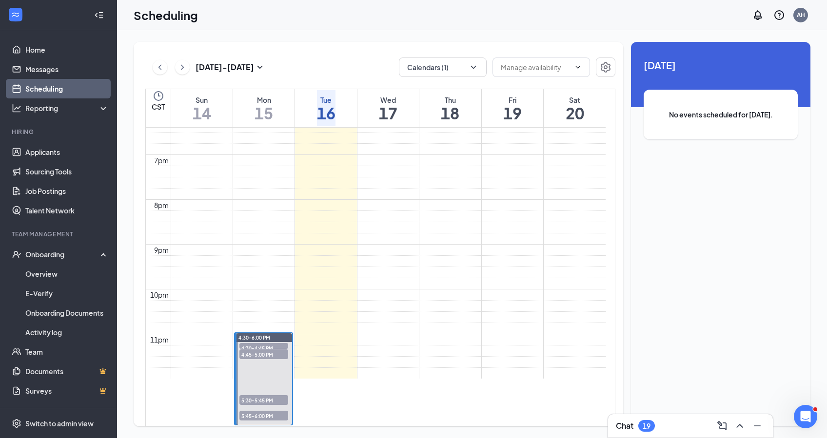
scroll to position [999, 0]
click at [269, 349] on span "4:45-5:00 PM" at bounding box center [263, 354] width 49 height 10
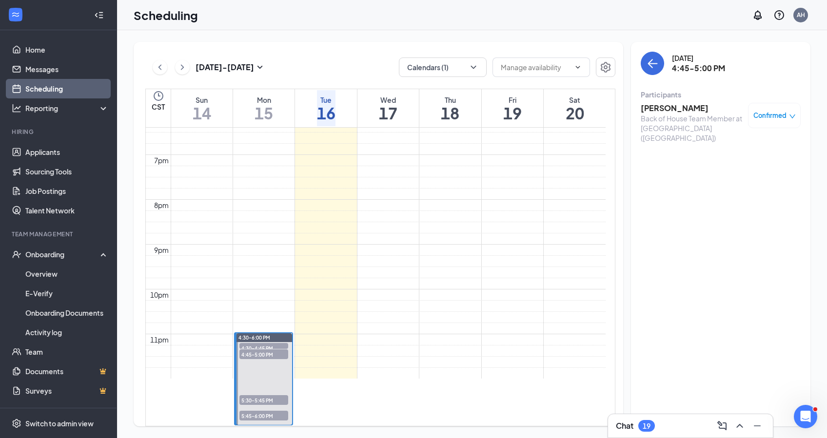
click at [687, 111] on h3 "[PERSON_NAME]" at bounding box center [691, 108] width 102 height 11
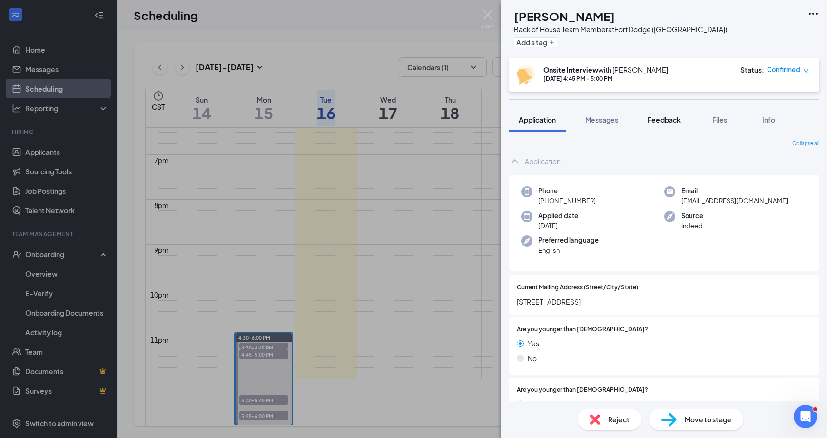
click at [667, 123] on span "Feedback" at bounding box center [663, 120] width 33 height 9
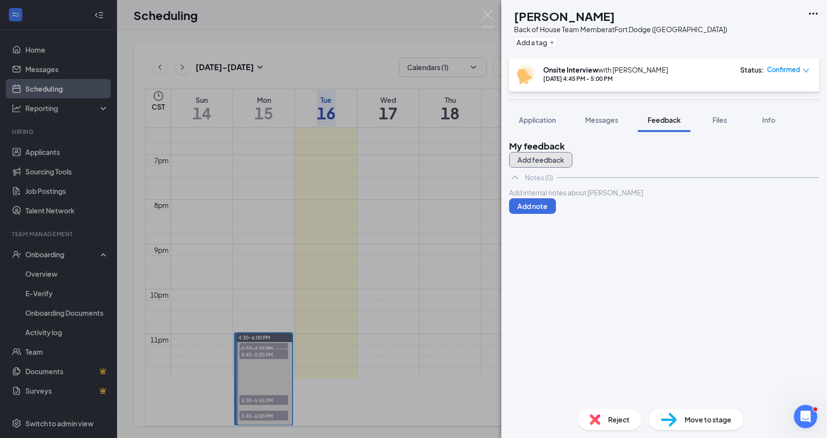
click at [572, 154] on button "Add feedback" at bounding box center [540, 160] width 63 height 16
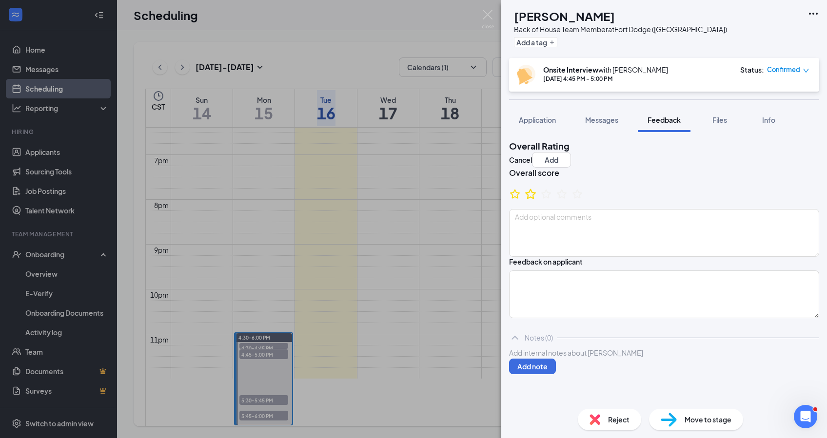
click at [537, 200] on icon "StarBorder" at bounding box center [530, 194] width 13 height 13
click at [554, 231] on textarea at bounding box center [664, 233] width 310 height 48
type textarea "Pros - Looking for first job. Seems motivated to do well. Cons- Core 4 Didn't m…"
click at [571, 152] on button "Add" at bounding box center [551, 160] width 39 height 16
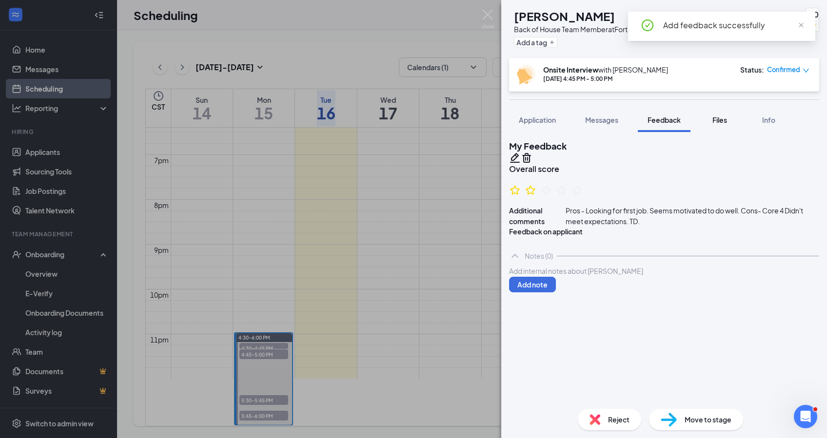
click at [721, 116] on span "Files" at bounding box center [719, 120] width 15 height 9
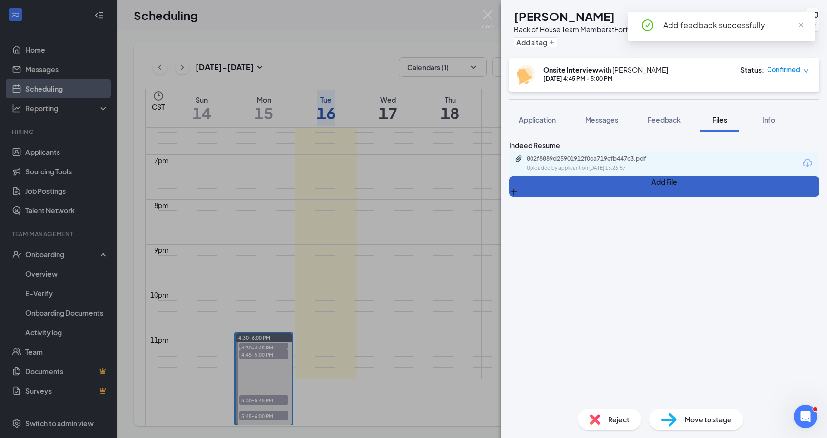
click at [519, 197] on icon "Plus" at bounding box center [514, 192] width 10 height 10
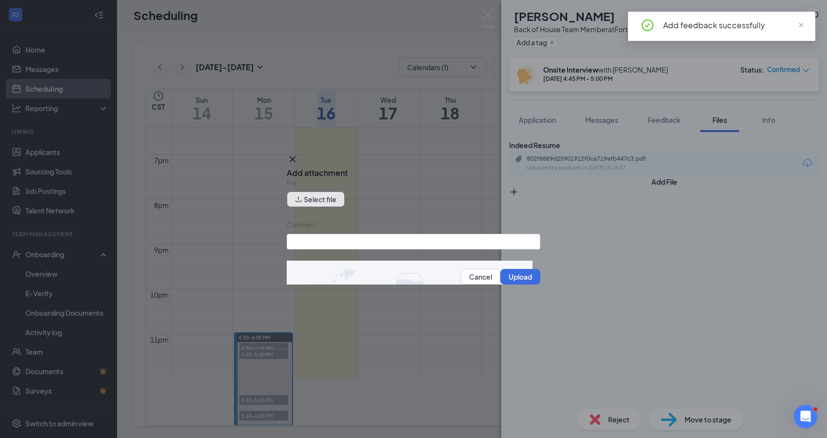
click at [345, 196] on button "Select file" at bounding box center [316, 200] width 58 height 16
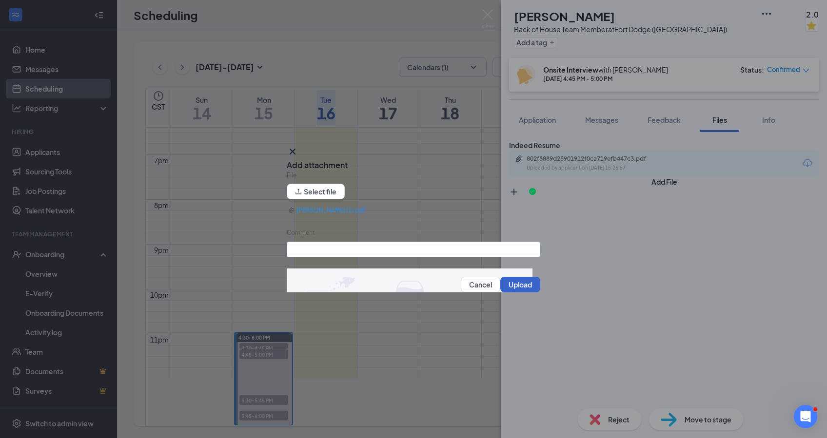
click at [503, 283] on button "Upload" at bounding box center [520, 285] width 40 height 16
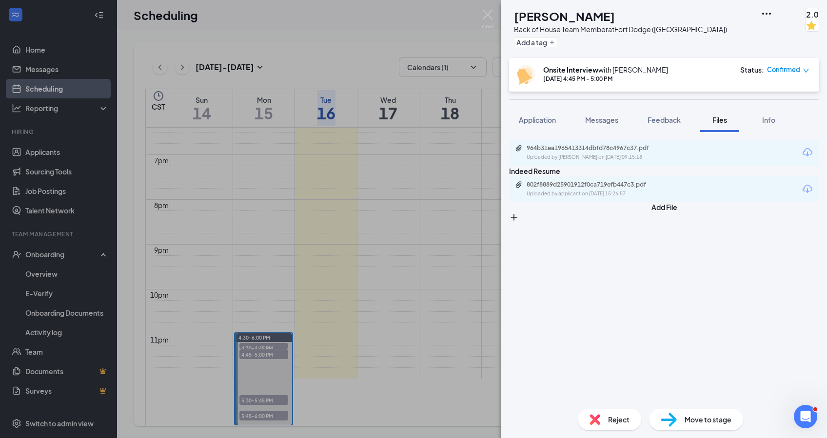
click at [480, 15] on div "AB [PERSON_NAME] Back of House Team Member at [GEOGRAPHIC_DATA] ([GEOGRAPHIC_DA…" at bounding box center [413, 219] width 827 height 438
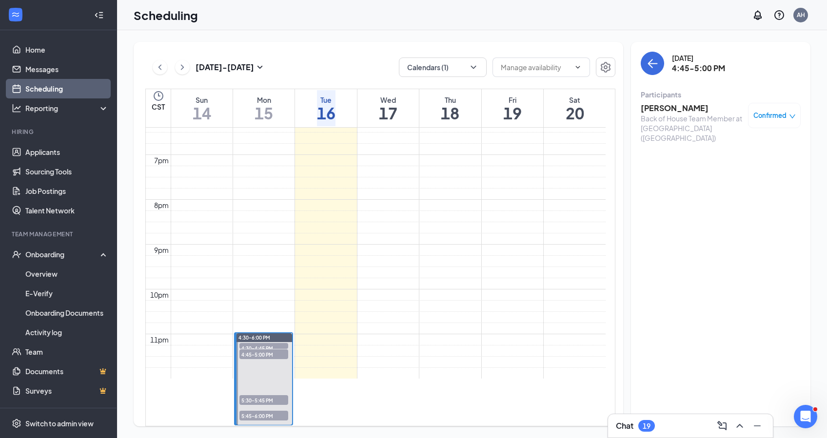
click at [270, 395] on span "5:30-5:45 PM" at bounding box center [263, 400] width 49 height 10
click at [262, 411] on span "5:45-6:00 PM" at bounding box center [263, 416] width 49 height 10
click at [261, 411] on span "5:45-6:00 PM" at bounding box center [263, 416] width 49 height 10
click at [662, 109] on h3 "[PERSON_NAME]" at bounding box center [691, 108] width 102 height 11
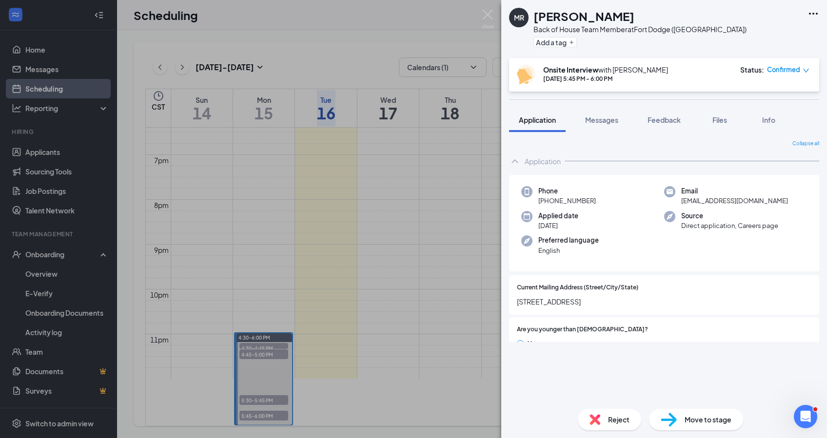
click at [615, 417] on span "Reject" at bounding box center [618, 419] width 21 height 11
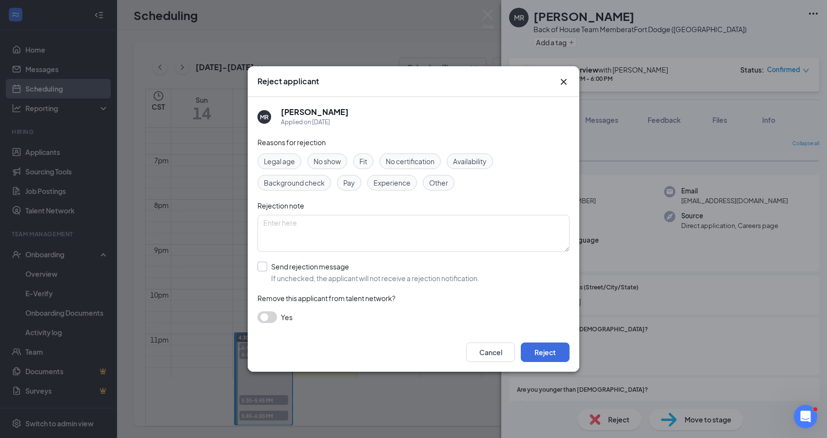
click at [300, 281] on input "Send rejection message If unchecked, the applicant will not receive a rejection…" at bounding box center [368, 272] width 222 height 21
checkbox input "true"
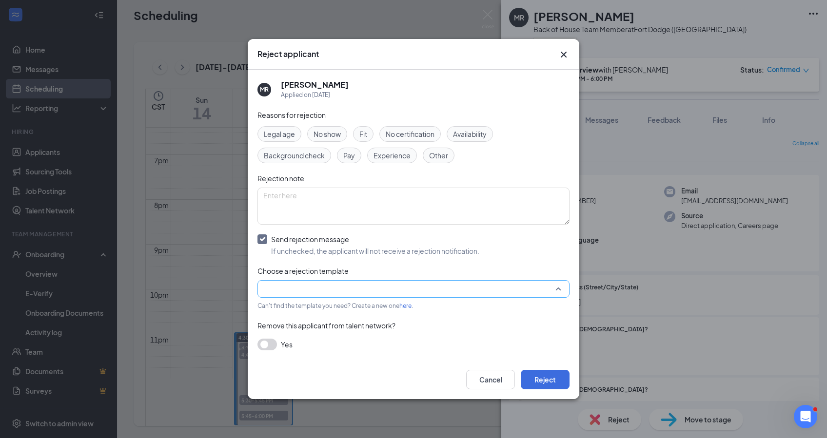
click at [310, 289] on input "search" at bounding box center [409, 289] width 293 height 17
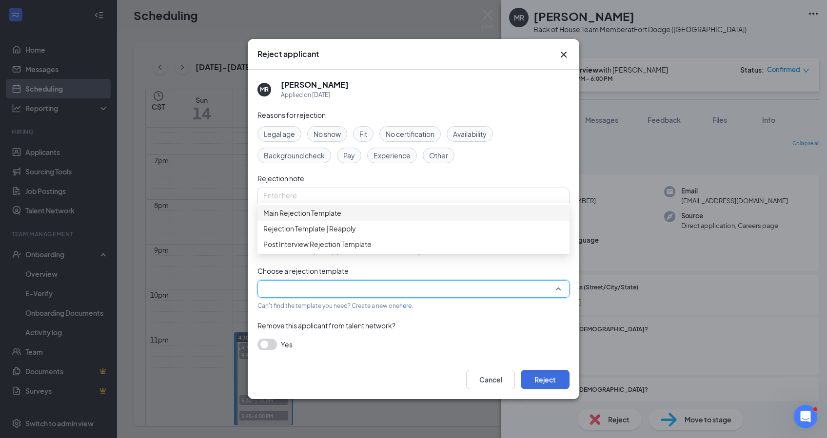
click at [319, 217] on span "Main Rejection Template" at bounding box center [302, 213] width 78 height 11
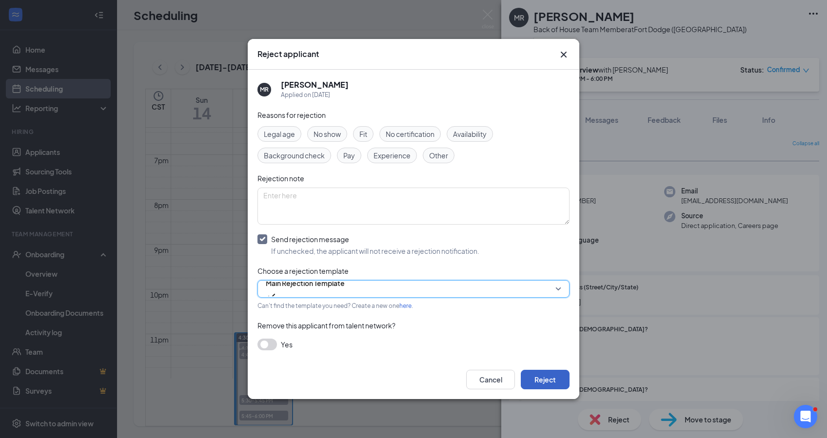
click at [547, 386] on button "Reject" at bounding box center [545, 379] width 49 height 19
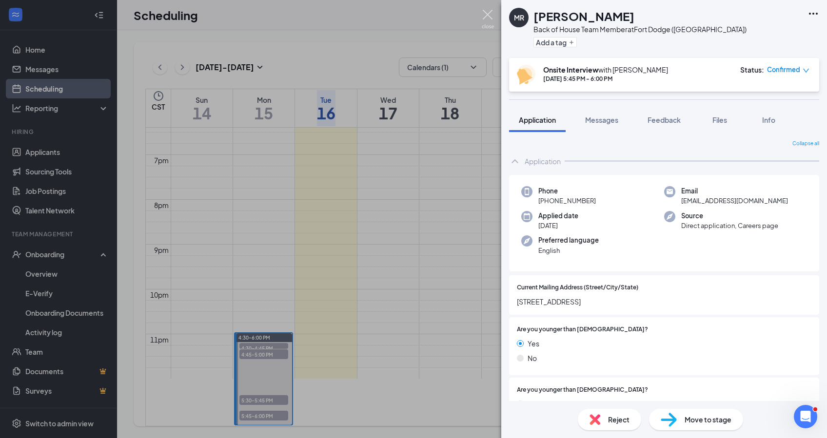
click at [490, 13] on img at bounding box center [488, 19] width 12 height 19
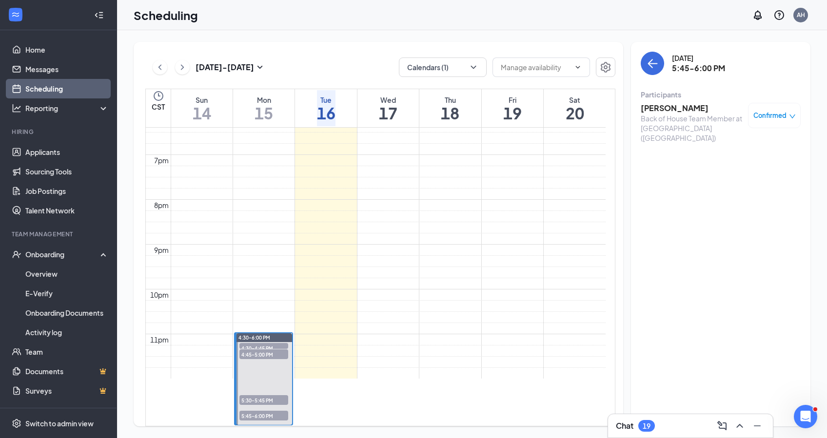
click at [260, 343] on span "4:30-4:45 PM" at bounding box center [263, 348] width 49 height 10
click at [187, 65] on td at bounding box center [388, 59] width 435 height 11
click at [64, 158] on link "Applicants" at bounding box center [66, 151] width 83 height 19
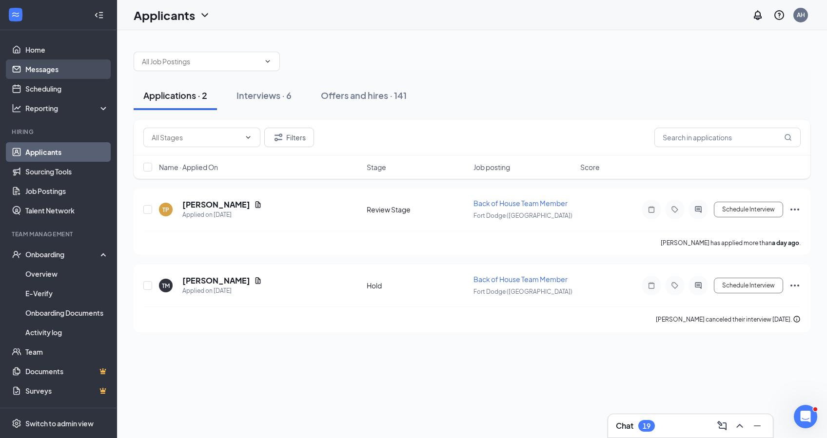
click at [81, 70] on link "Messages" at bounding box center [66, 68] width 83 height 19
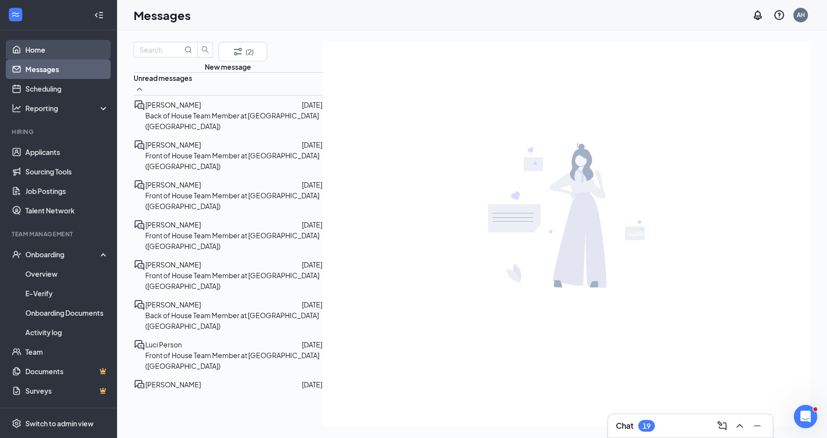
click at [30, 46] on link "Home" at bounding box center [66, 49] width 83 height 19
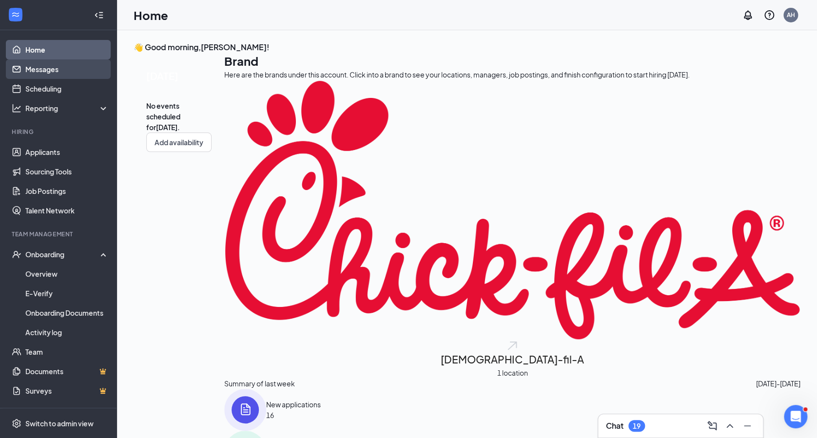
click at [56, 73] on link "Messages" at bounding box center [66, 68] width 83 height 19
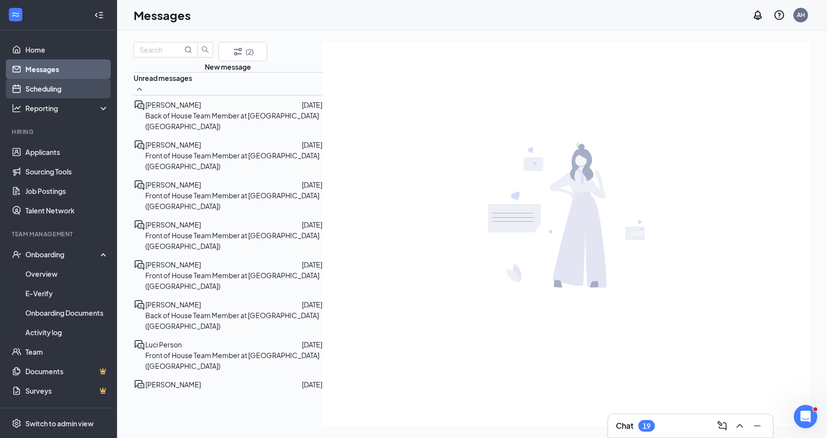
click at [38, 93] on link "Scheduling" at bounding box center [66, 88] width 83 height 19
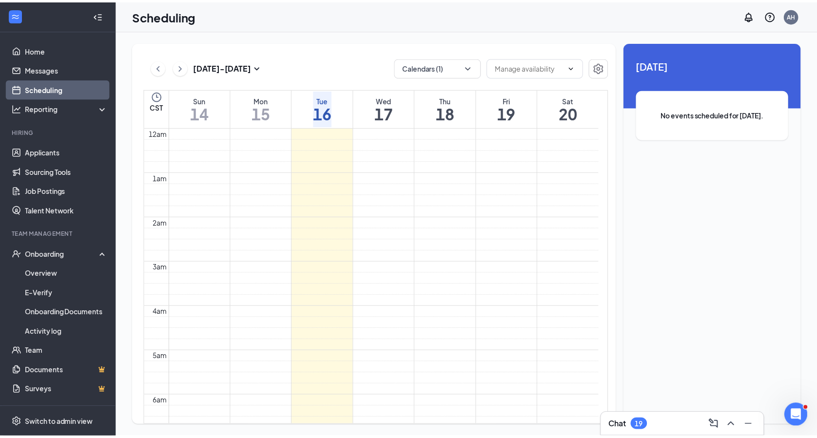
scroll to position [479, 0]
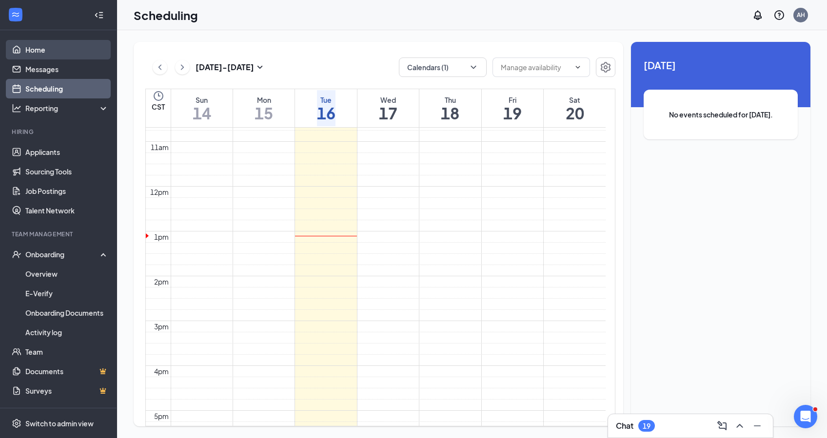
click at [51, 54] on link "Home" at bounding box center [66, 49] width 83 height 19
